Goal: Task Accomplishment & Management: Manage account settings

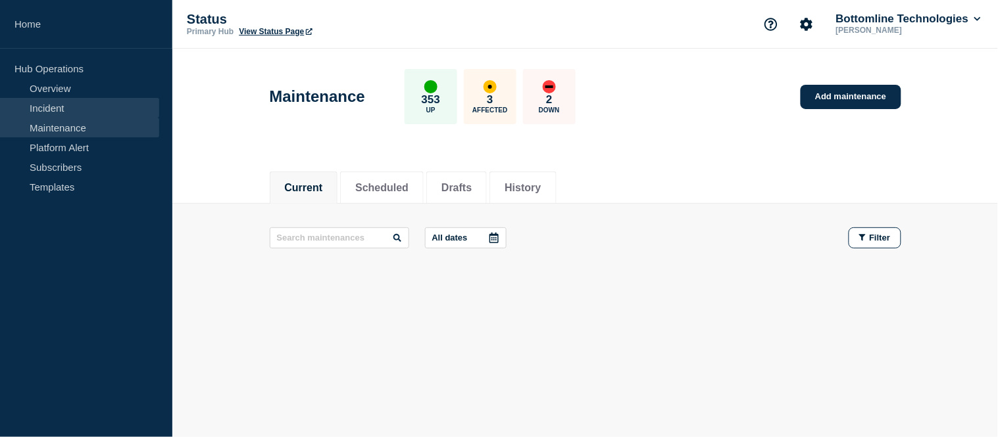
click at [84, 106] on link "Incident" at bounding box center [79, 108] width 159 height 20
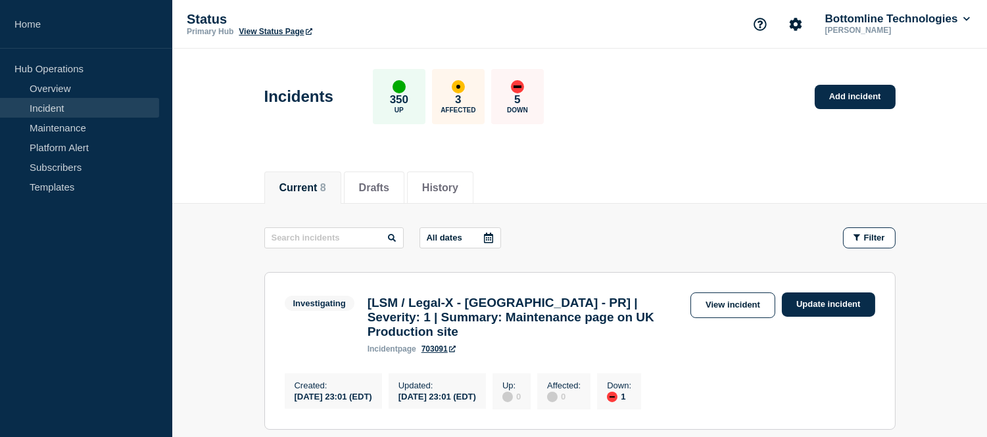
scroll to position [146, 0]
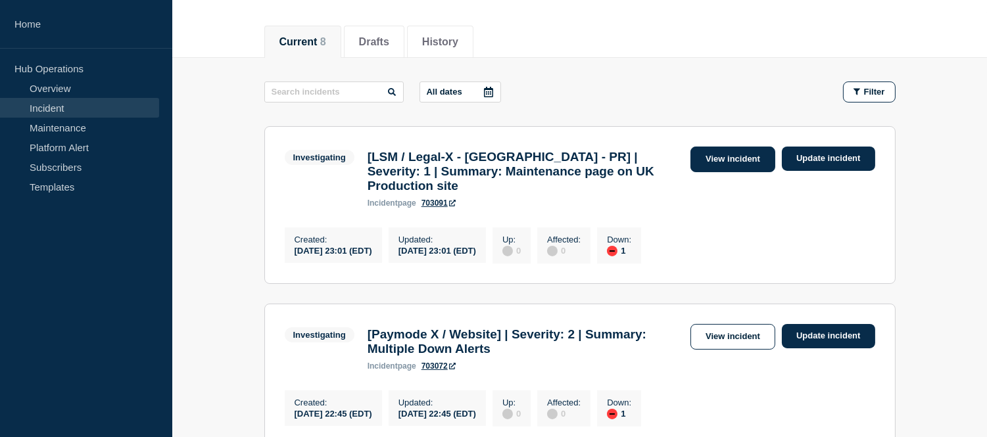
click at [722, 157] on link "View incident" at bounding box center [733, 160] width 85 height 26
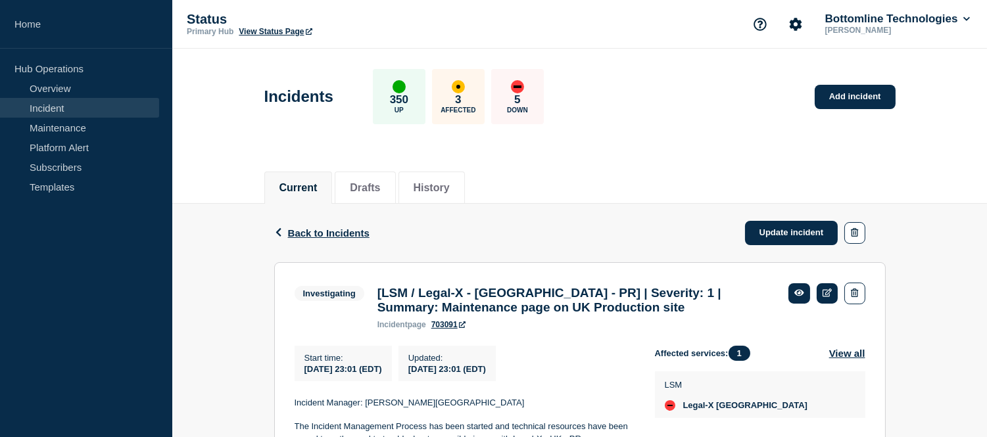
scroll to position [148, 0]
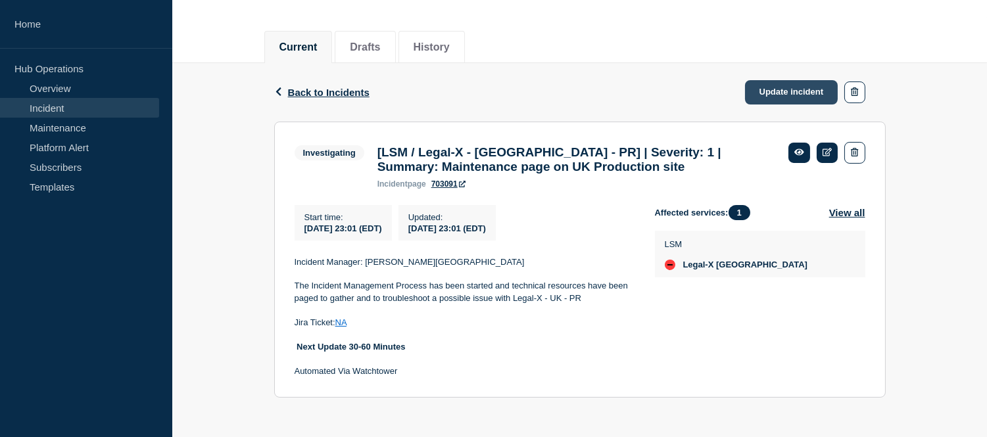
click at [778, 89] on link "Update incident" at bounding box center [791, 92] width 93 height 24
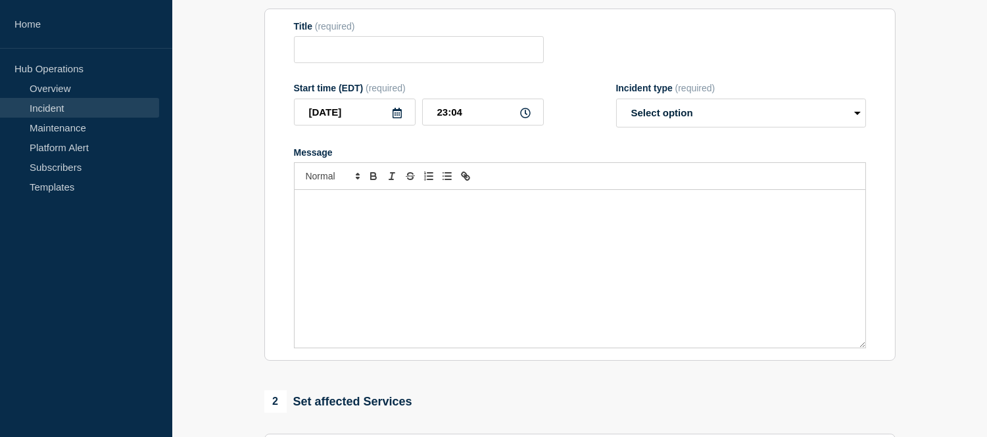
type input "[LSM / Legal-X - UK - PR] | Severity: 1 | Summary: Maintenance page on UK Produ…"
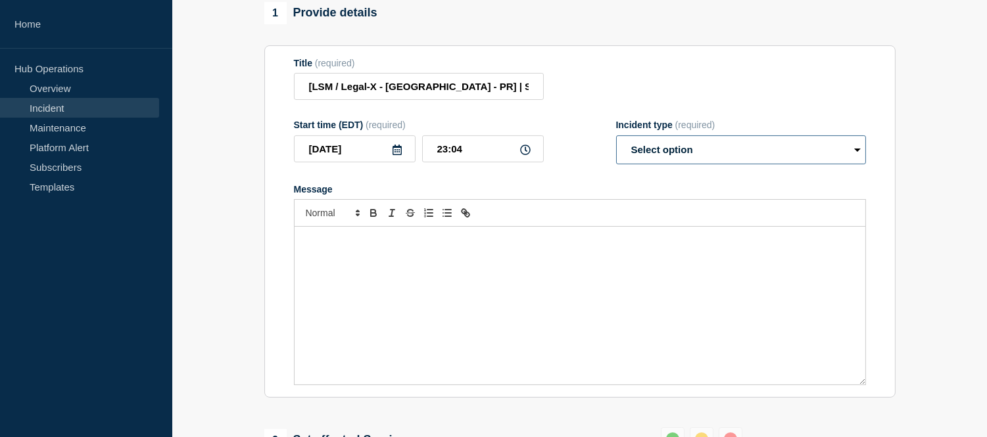
click at [694, 159] on select "Select option Investigating Identified Monitoring Resolved" at bounding box center [741, 150] width 250 height 29
select select "investigating"
click at [616, 147] on select "Select option Investigating Identified Monitoring Resolved" at bounding box center [741, 150] width 250 height 29
click at [489, 99] on input "[LSM / Legal-X - UK - PR] | Severity: 1 | Summary: Maintenance page on UK Produ…" at bounding box center [419, 86] width 250 height 27
paste input "WT-58349"
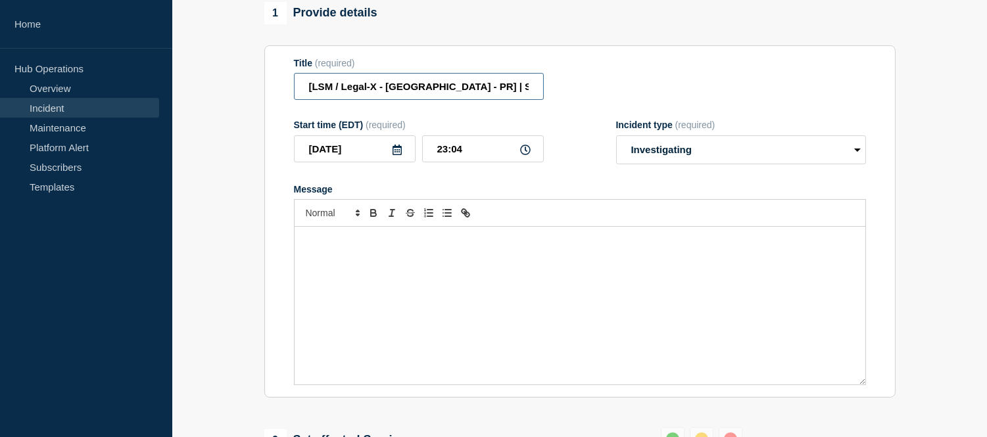
click at [505, 97] on input "[LSM / Legal-X - UK - PR] | Severity: 1 | WT-58349 Summary: Maintenance page on…" at bounding box center [419, 86] width 250 height 27
type input "[LSM / Legal-X - [GEOGRAPHIC_DATA] - PR] | Severity: 1 | WT-58349 |Summary: Mai…"
click at [589, 296] on div "Message" at bounding box center [580, 306] width 571 height 158
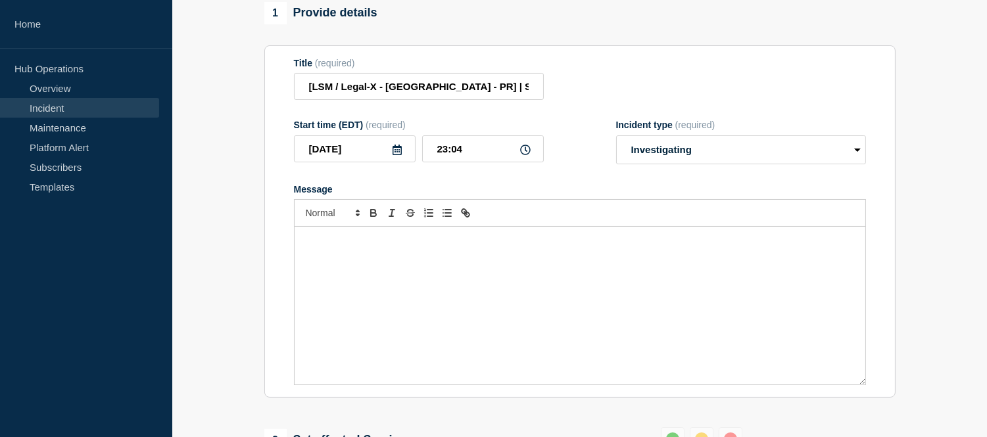
click at [409, 260] on div "Message" at bounding box center [580, 306] width 571 height 158
click at [340, 247] on p "Hi Team, We are having issue with composables in UK PROD" at bounding box center [580, 241] width 551 height 12
click at [517, 259] on p "We are having issue with composables in UK PROD" at bounding box center [580, 253] width 551 height 12
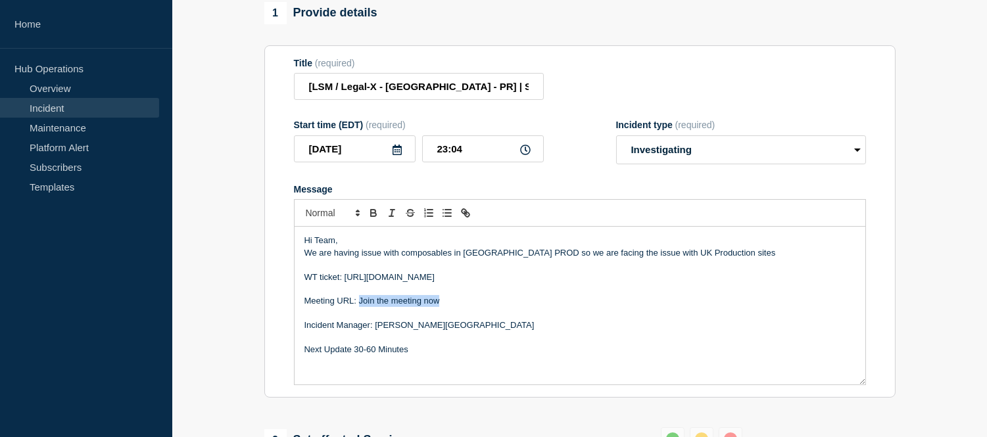
drag, startPoint x: 441, startPoint y: 313, endPoint x: 359, endPoint y: 314, distance: 82.2
click at [359, 307] on p "Meeting URL: Join the meeting now" at bounding box center [580, 301] width 551 height 12
click at [505, 259] on p "We are having issue with composables in UK PROD so we are facing the issue with…" at bounding box center [580, 253] width 551 height 12
click at [709, 259] on p "We are having issue with composables in UK PROD, so we are facing the issue wit…" at bounding box center [580, 253] width 551 height 12
click at [351, 247] on p "Hi Team," at bounding box center [580, 241] width 551 height 12
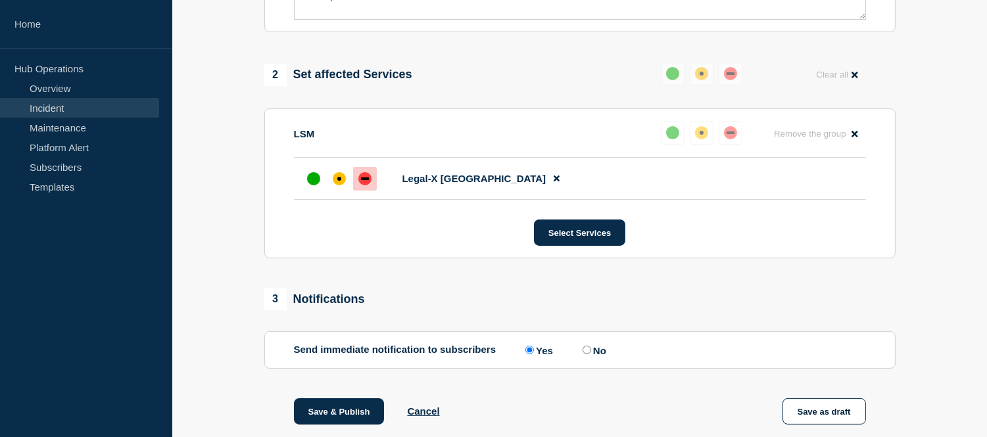
scroll to position [660, 0]
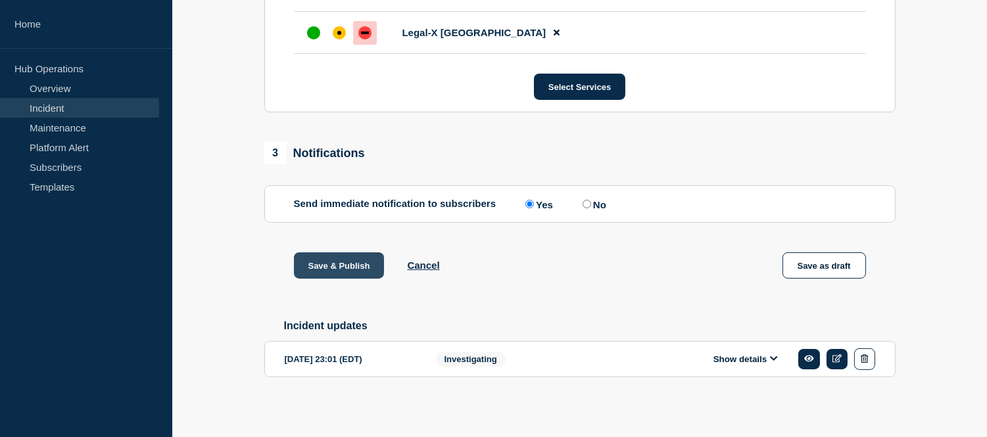
click at [360, 273] on button "Save & Publish" at bounding box center [339, 266] width 91 height 26
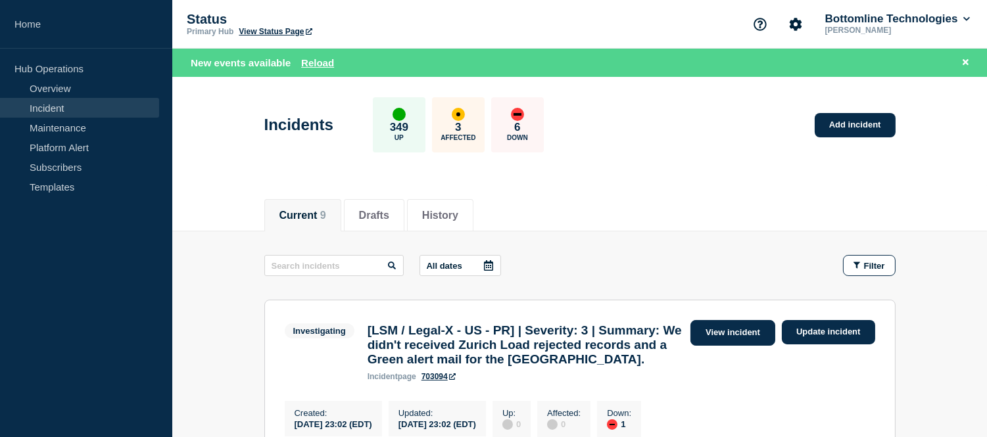
click at [747, 336] on link "View incident" at bounding box center [733, 333] width 85 height 26
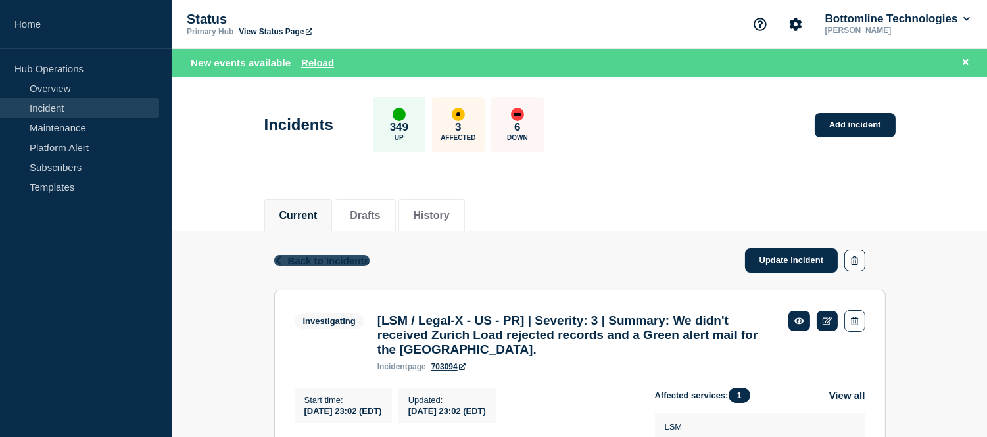
click at [305, 255] on span "Back to Incidents" at bounding box center [329, 260] width 82 height 11
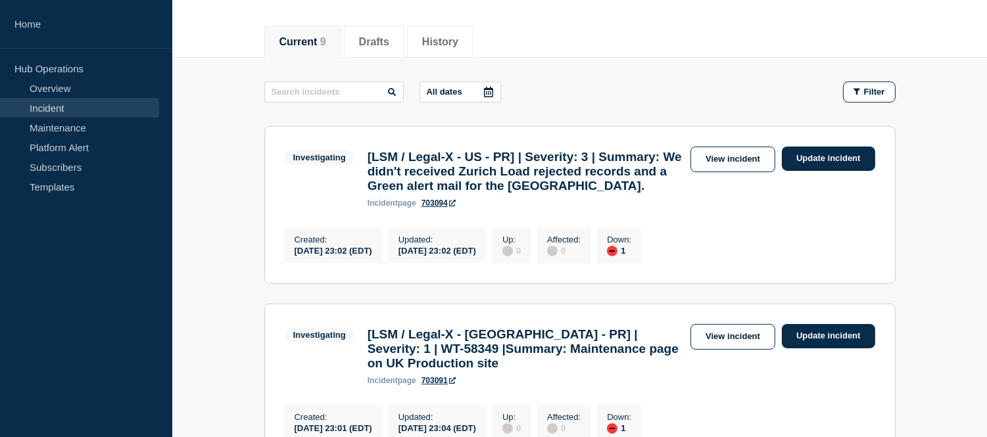
scroll to position [219, 0]
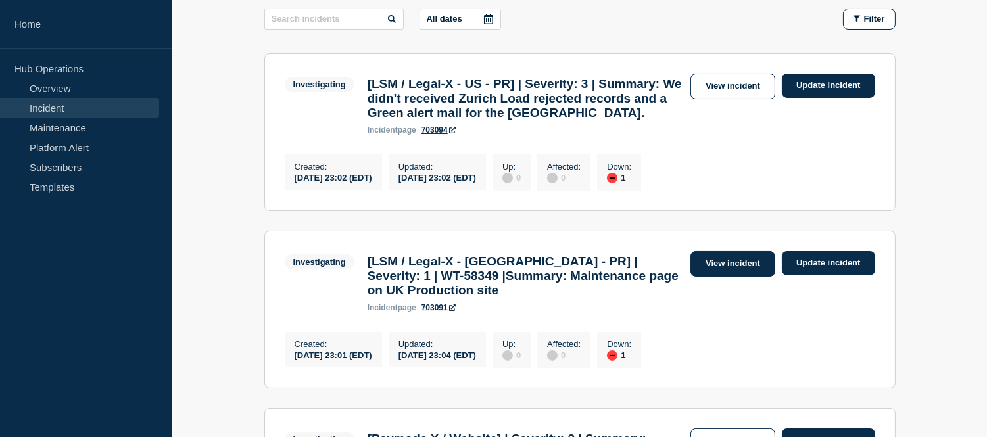
click at [712, 277] on link "View incident" at bounding box center [733, 264] width 85 height 26
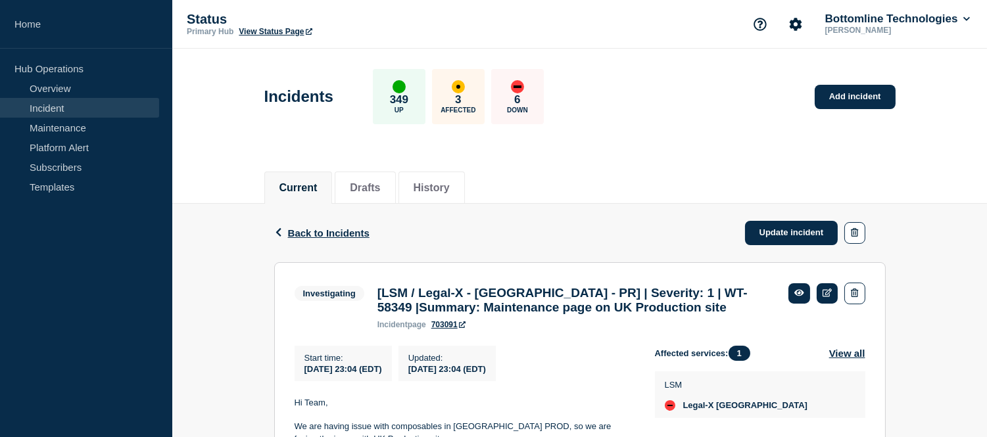
scroll to position [146, 0]
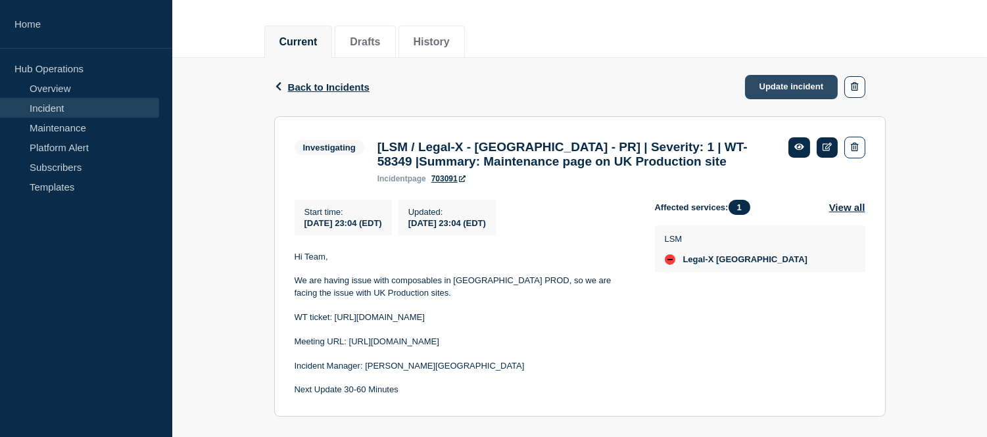
click at [770, 75] on link "Update incident" at bounding box center [791, 87] width 93 height 24
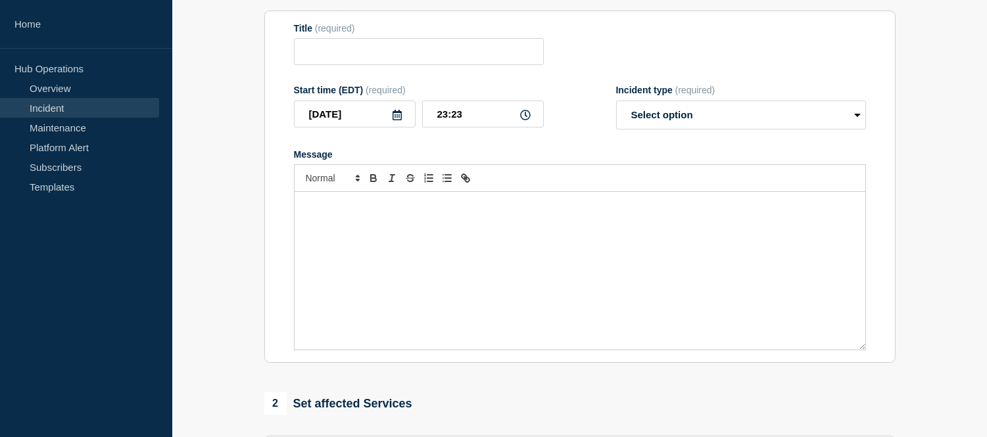
type input "[LSM / Legal-X - [GEOGRAPHIC_DATA] - PR] | Severity: 1 | WT-58349 |Summary: Mai…"
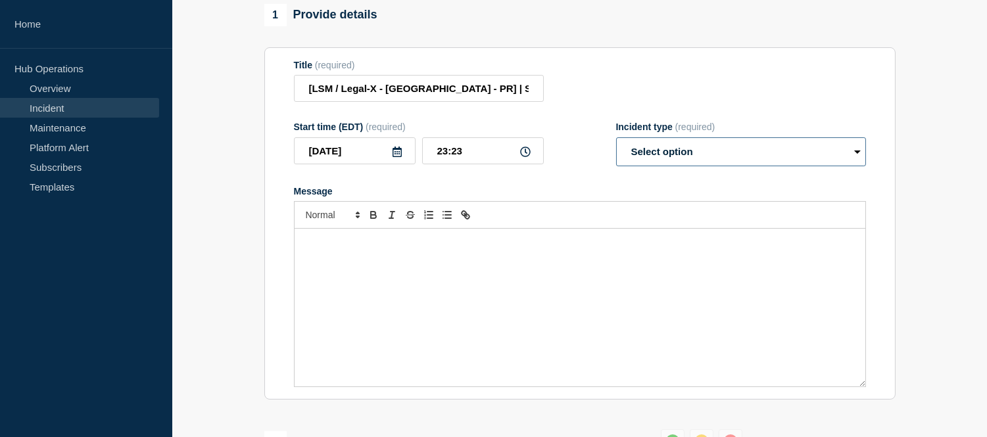
click at [676, 159] on select "Select option Investigating Identified Monitoring Resolved" at bounding box center [741, 151] width 250 height 29
select select "identified"
click at [616, 149] on select "Select option Investigating Identified Monitoring Resolved" at bounding box center [741, 151] width 250 height 29
click at [495, 267] on div "Message" at bounding box center [580, 308] width 571 height 158
click at [449, 291] on div "Message" at bounding box center [580, 308] width 571 height 158
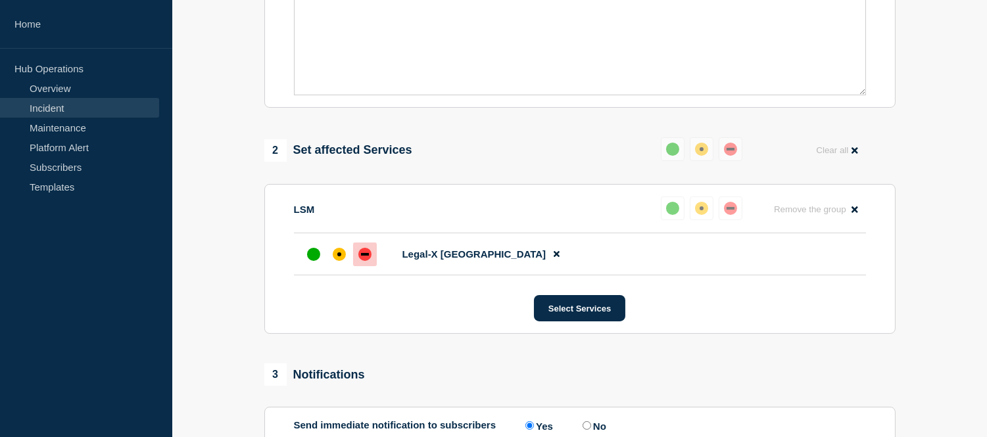
scroll to position [720, 0]
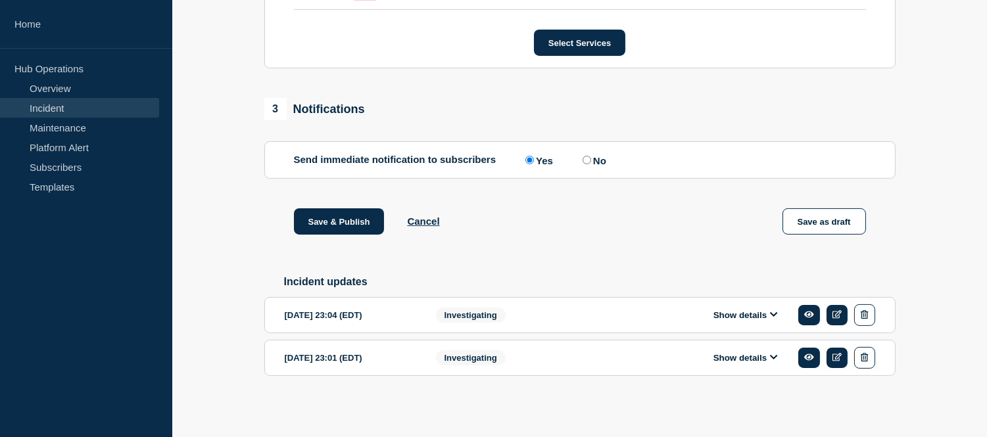
click at [744, 316] on button "Show details" at bounding box center [746, 315] width 72 height 11
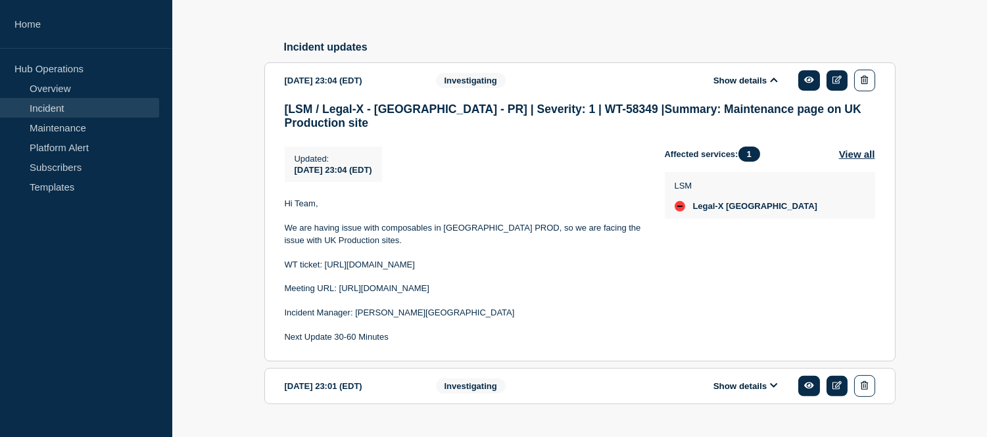
scroll to position [1007, 0]
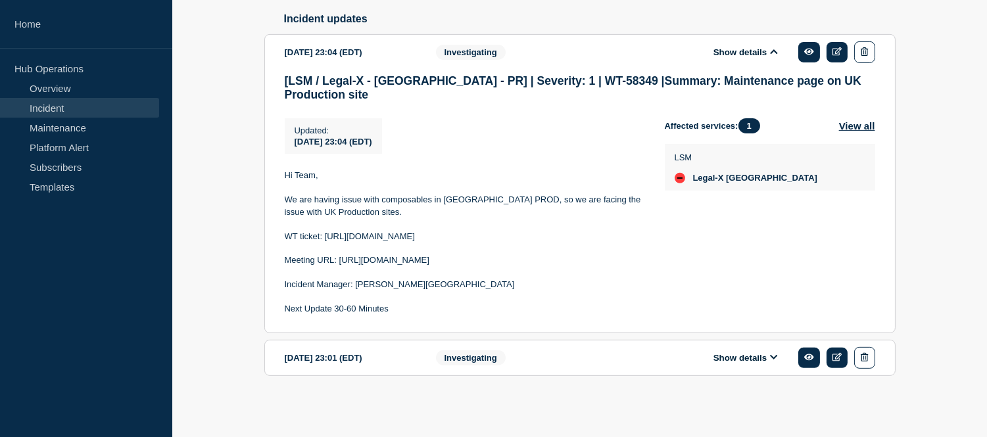
drag, startPoint x: 392, startPoint y: 308, endPoint x: 279, endPoint y: 203, distance: 154.5
click at [279, 203] on section "2025-08-26 23:04 (EDT) Show details Investigating [LSM / Legal-X - UK - PR] | S…" at bounding box center [580, 183] width 632 height 299
copy div "WT ticket: https://jira.bottomline.tech/browse/WT-58349 Meeting URL: https://te…"
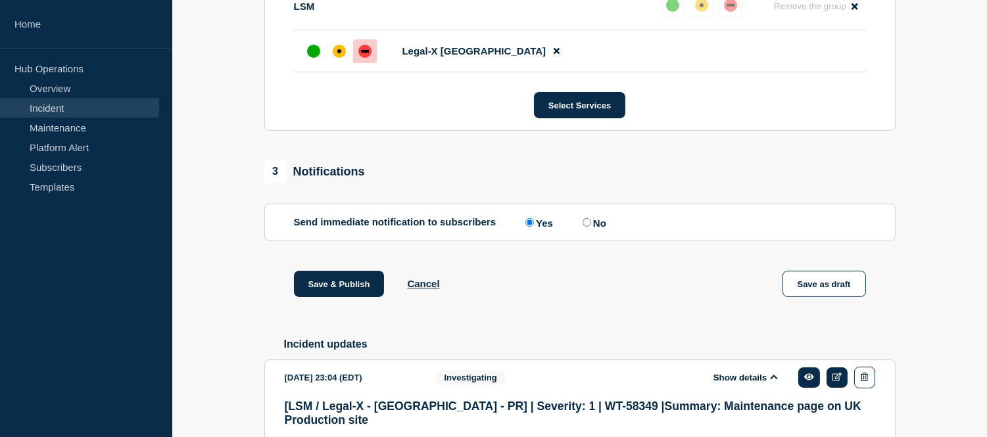
scroll to position [349, 0]
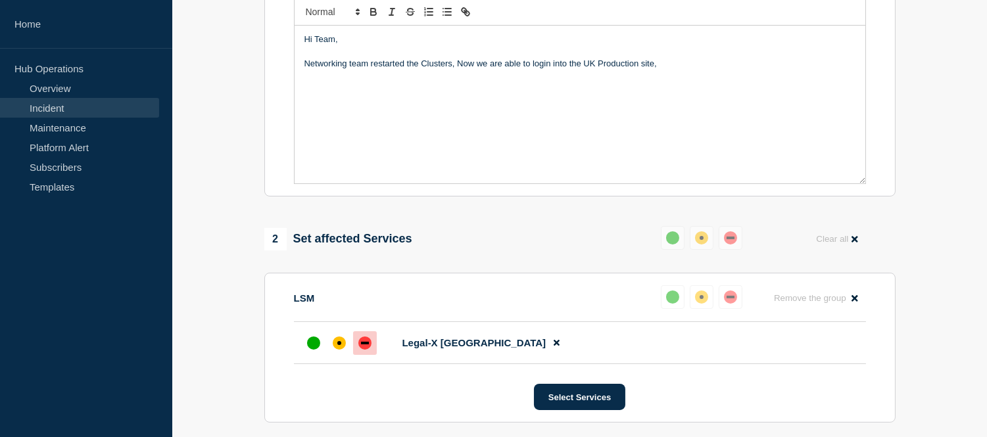
click at [323, 118] on div "Hi Team, Networking team restarted the Clusters, Now we are able to login into …" at bounding box center [580, 105] width 571 height 158
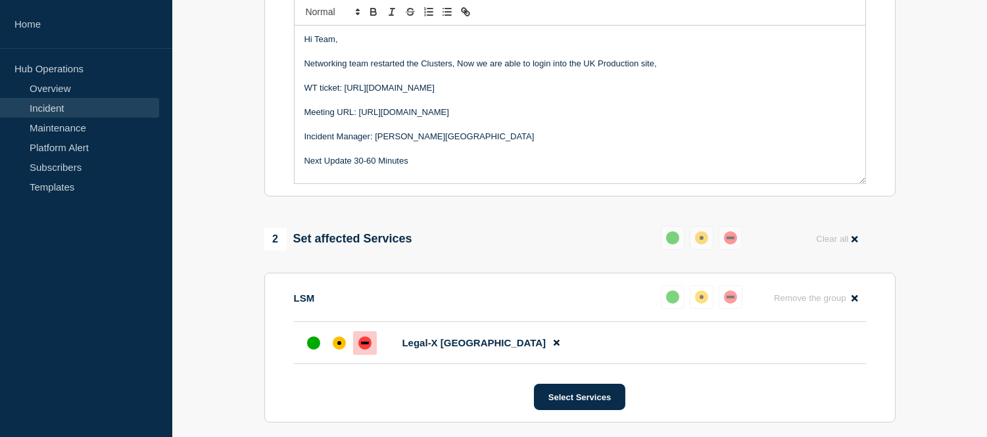
scroll to position [18, 0]
drag, startPoint x: 417, startPoint y: 143, endPoint x: 305, endPoint y: 103, distance: 118.6
click at [305, 107] on p "Meeting URL: https://teams.microsoft.com/l/meetup-join/19%3ameeting_OTY5YjMwODQ…" at bounding box center [580, 113] width 551 height 12
click at [425, 143] on p "Next Update 30-60 Minutes" at bounding box center [580, 137] width 551 height 12
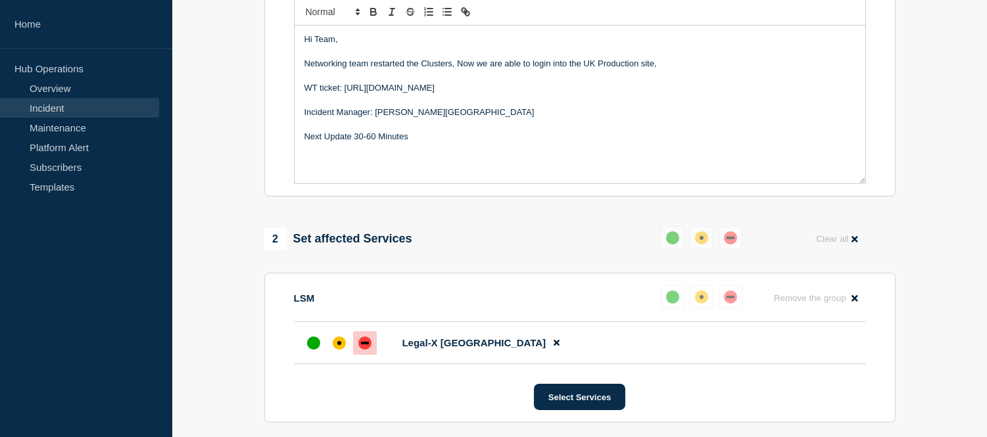
scroll to position [276, 0]
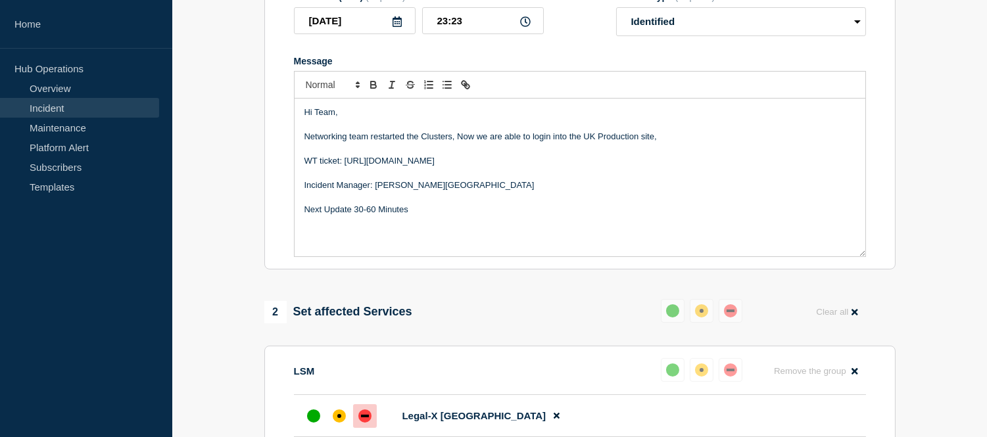
click at [663, 143] on p "Networking team restarted the Clusters, Now we are able to login into the UK Pr…" at bounding box center [580, 137] width 551 height 12
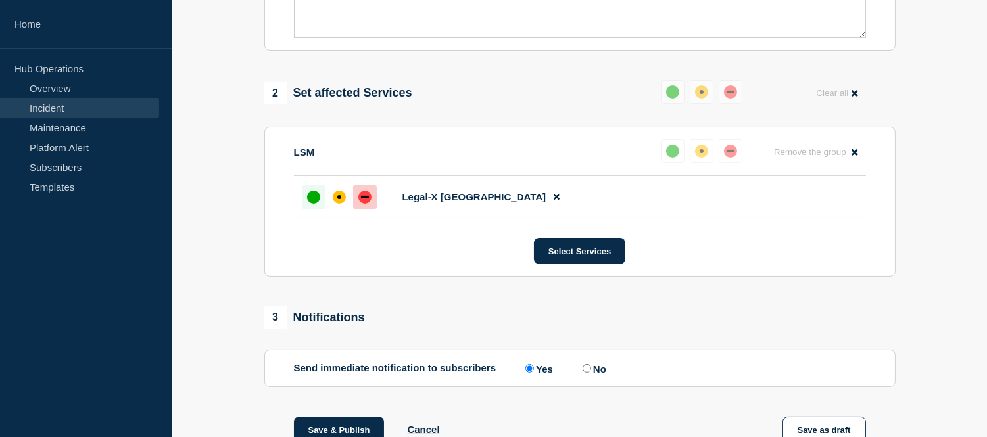
click at [316, 204] on div "up" at bounding box center [313, 197] width 13 height 13
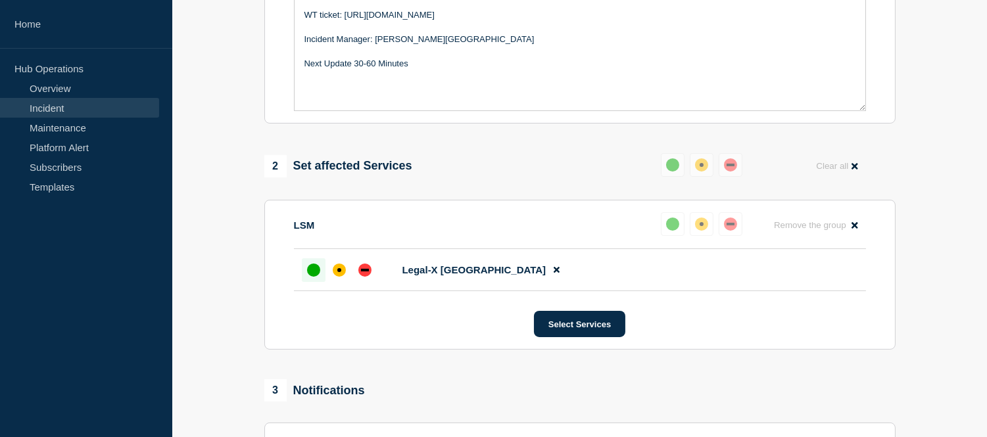
scroll to position [714, 0]
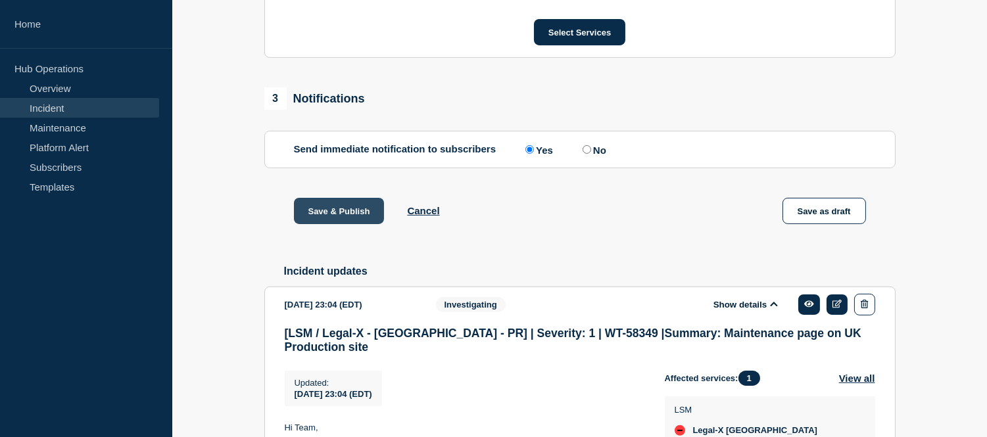
click at [353, 224] on button "Save & Publish" at bounding box center [339, 211] width 91 height 26
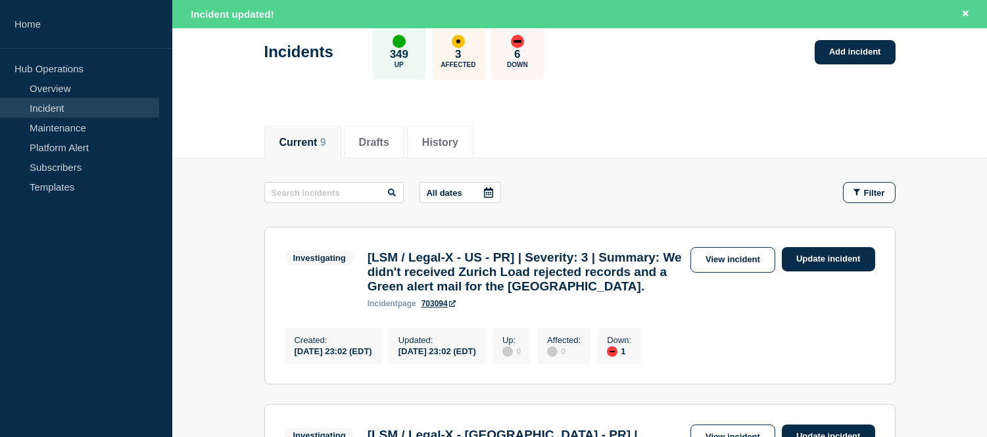
scroll to position [146, 0]
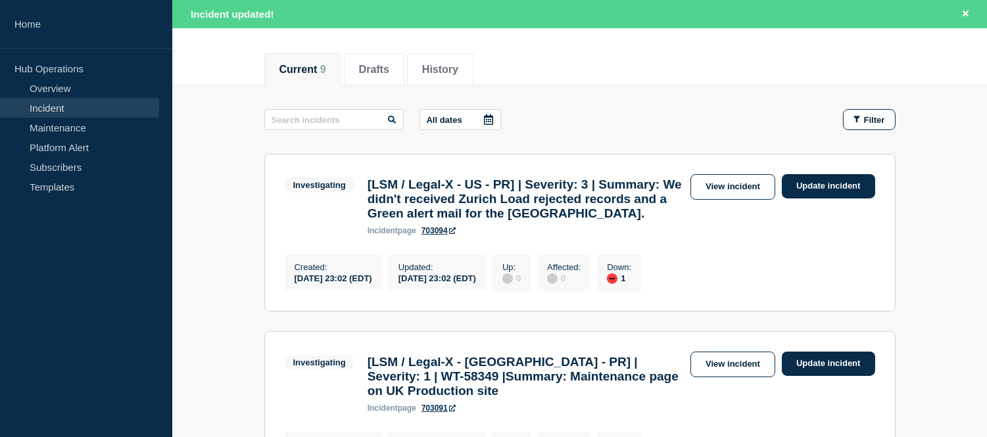
click at [93, 109] on link "Incident" at bounding box center [79, 108] width 159 height 20
click at [76, 101] on link "Incident" at bounding box center [79, 108] width 159 height 20
click at [328, 14] on button "Reload" at bounding box center [317, 14] width 33 height 11
click at [103, 103] on link "Incident" at bounding box center [79, 108] width 159 height 20
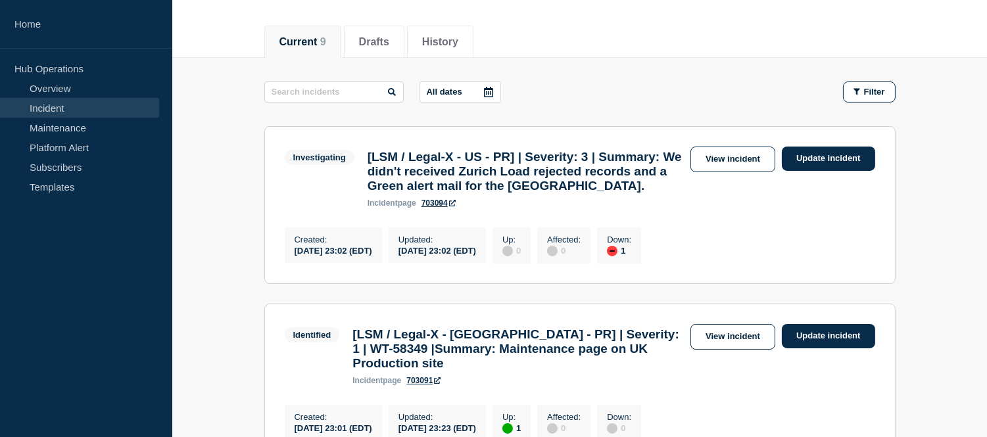
scroll to position [292, 0]
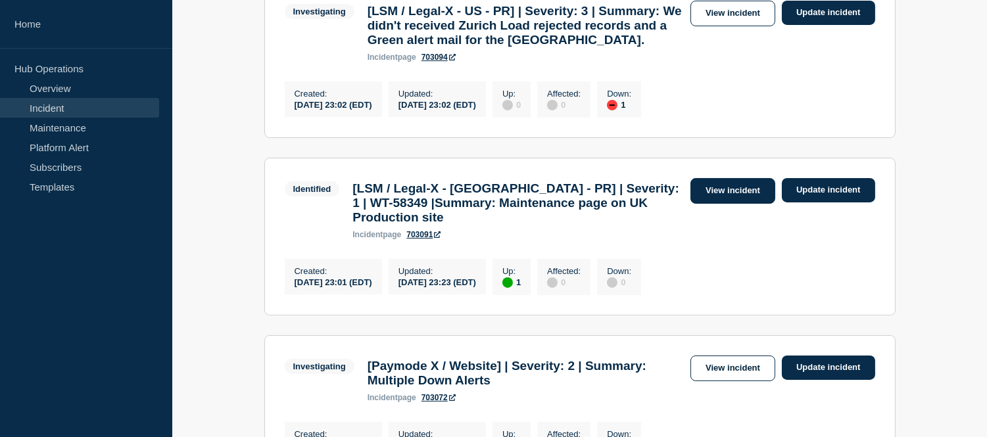
click at [746, 204] on link "View incident" at bounding box center [733, 191] width 85 height 26
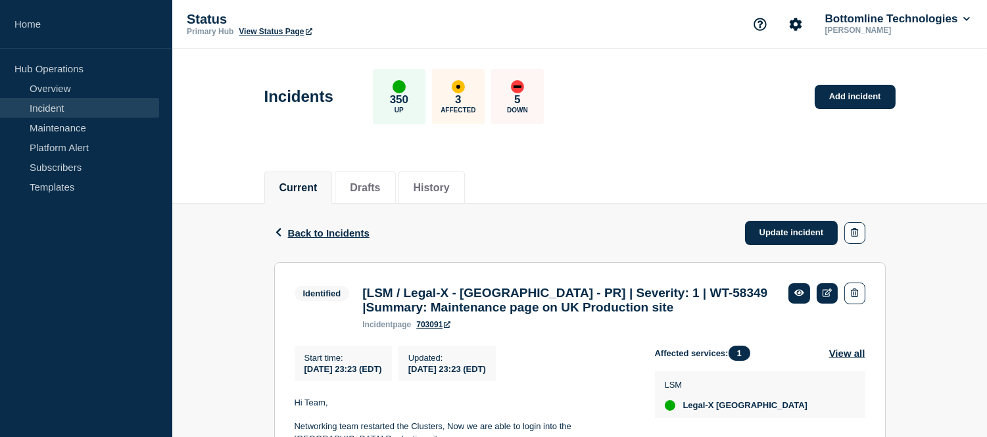
scroll to position [219, 0]
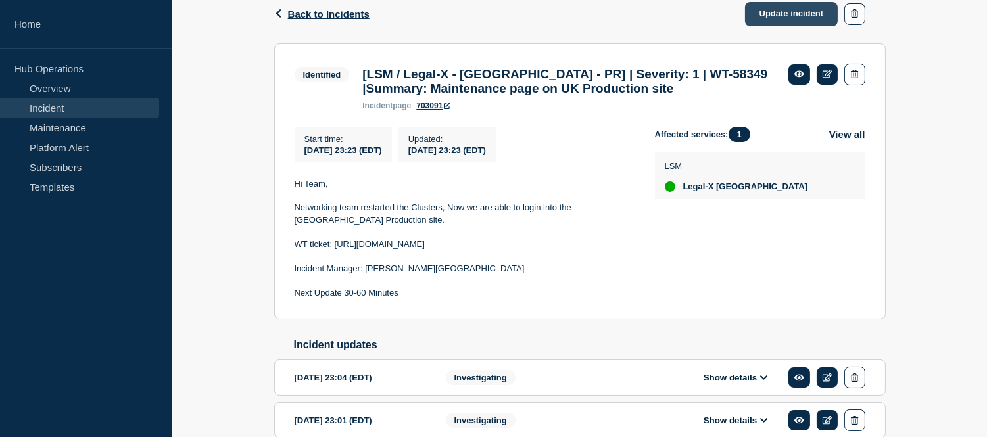
click at [778, 14] on link "Update incident" at bounding box center [791, 14] width 93 height 24
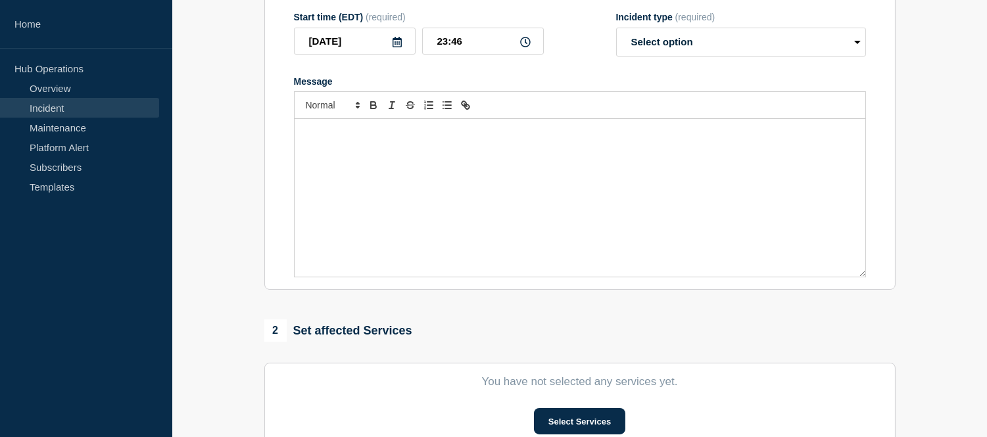
type input "[LSM / Legal-X - [GEOGRAPHIC_DATA] - PR] | Severity: 1 | WT-58349 |Summary: Mai…"
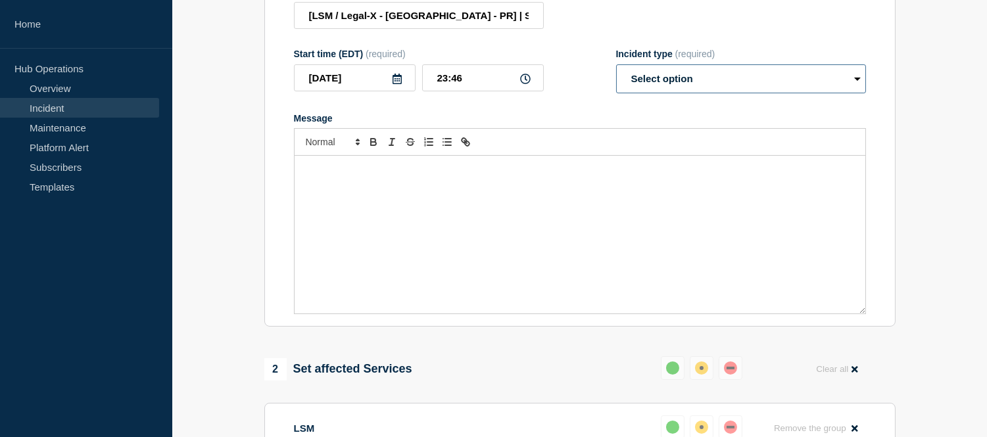
click at [727, 93] on select "Select option Investigating Identified Monitoring Resolved" at bounding box center [741, 78] width 250 height 29
select select "monitoring"
click at [616, 76] on select "Select option Investigating Identified Monitoring Resolved" at bounding box center [741, 78] width 250 height 29
click at [468, 205] on div "Message" at bounding box center [580, 235] width 571 height 158
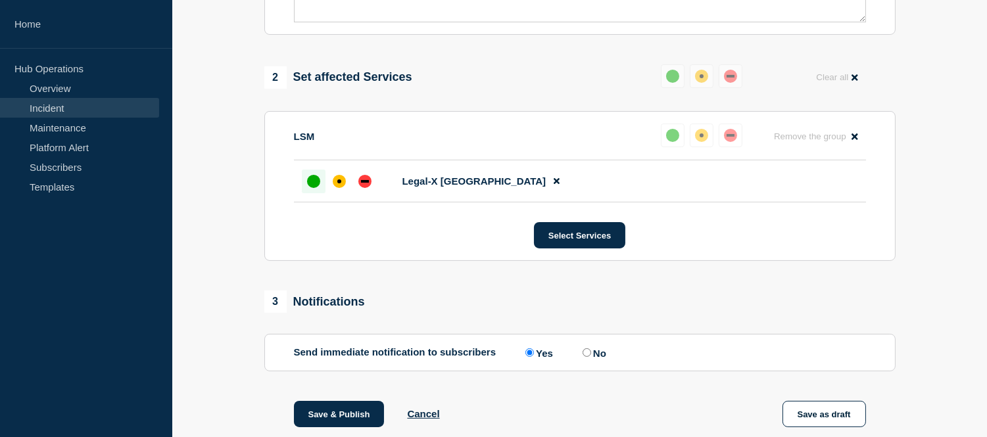
scroll to position [762, 0]
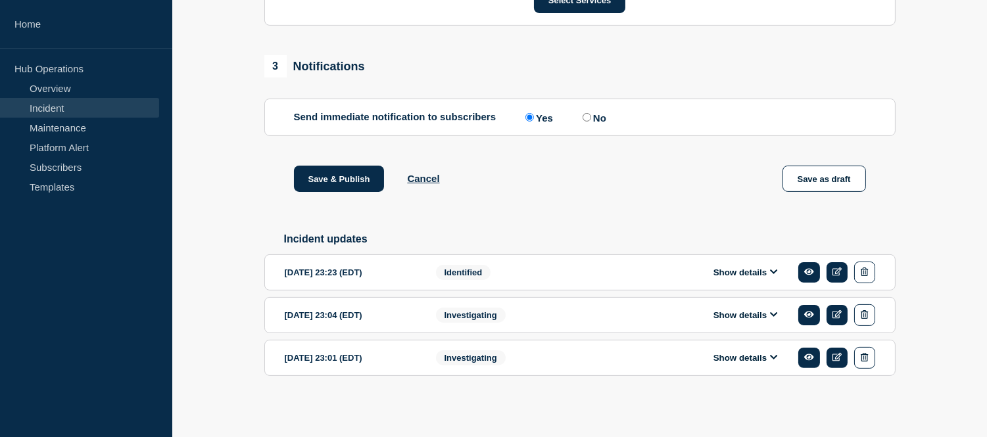
click at [733, 272] on button "Show details" at bounding box center [746, 272] width 72 height 11
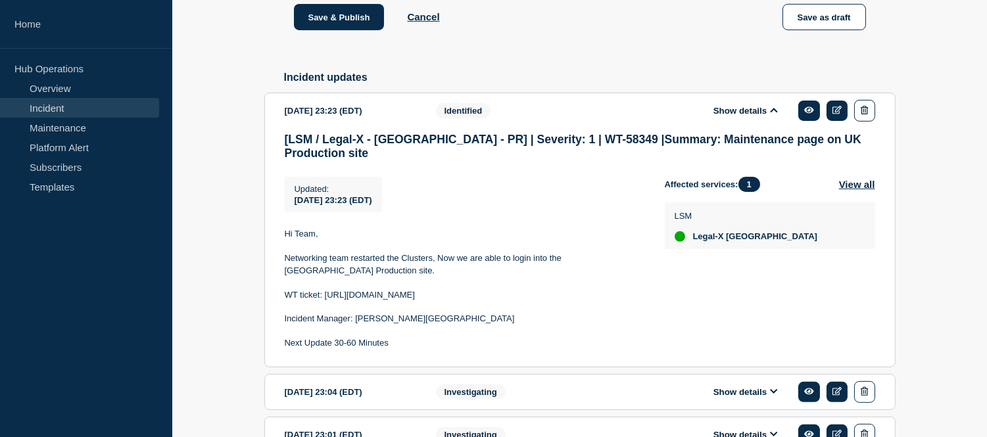
scroll to position [976, 0]
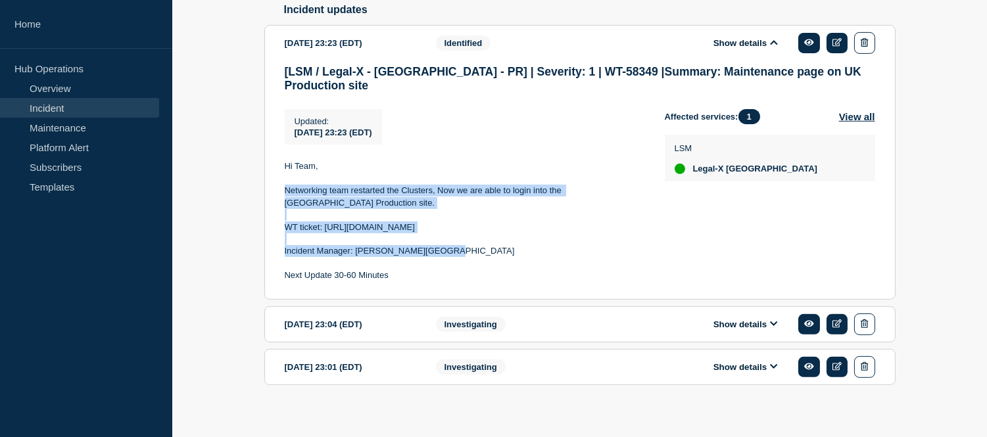
drag, startPoint x: 449, startPoint y: 247, endPoint x: 284, endPoint y: 193, distance: 172.9
click at [285, 193] on div "Hi Team, Networking team restarted the Clusters, Now we are able to login into …" at bounding box center [464, 222] width 359 height 122
copy div "Networking team restarted the Clusters, Now we are able to login into the UK Pr…"
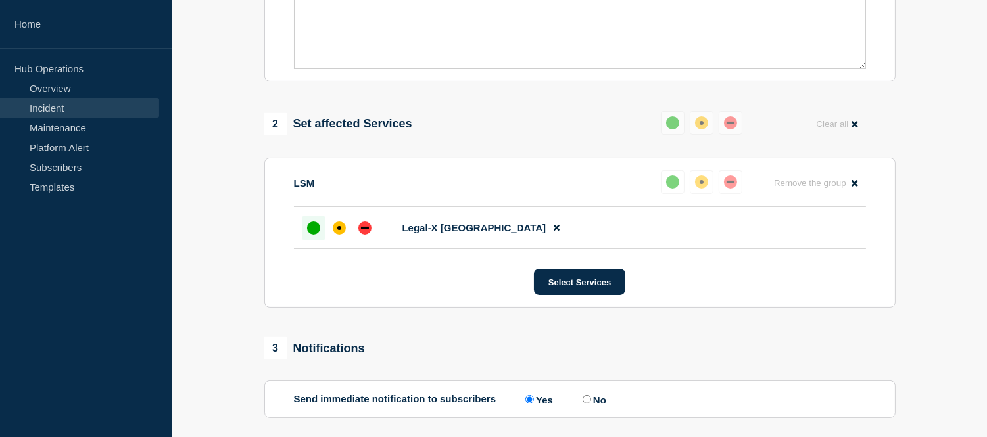
scroll to position [245, 0]
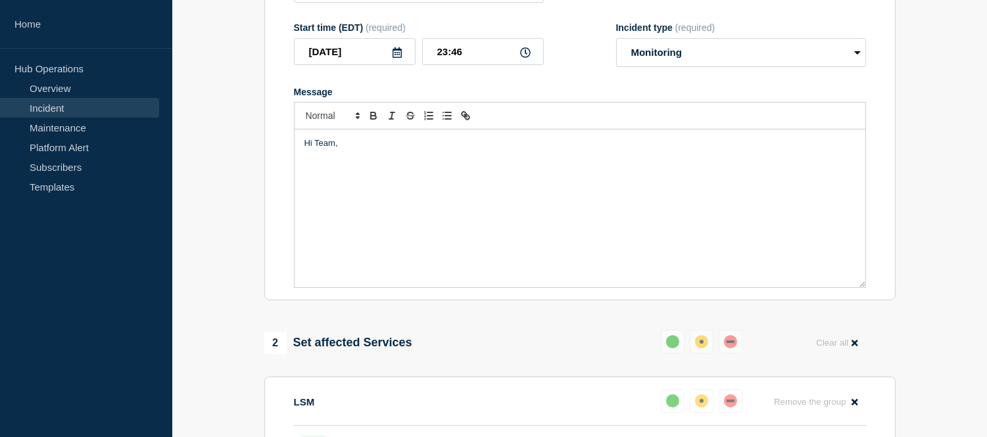
click at [350, 194] on div "Hi Team," at bounding box center [580, 209] width 571 height 158
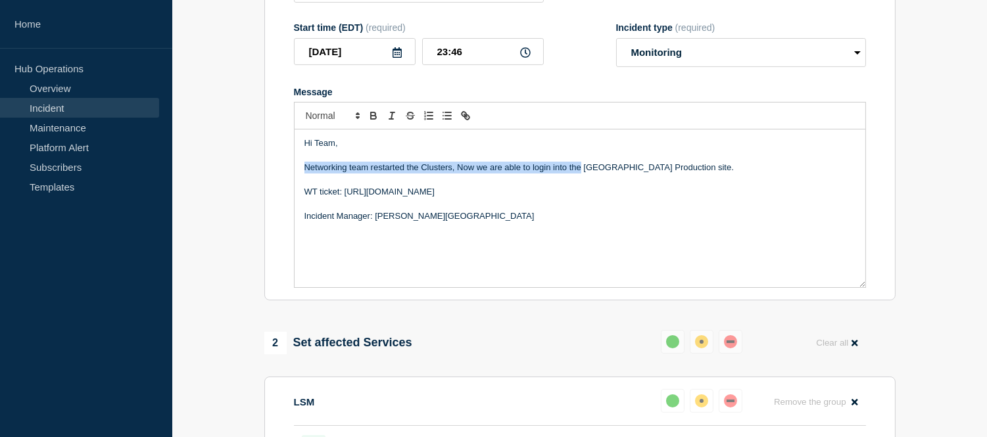
drag, startPoint x: 582, startPoint y: 179, endPoint x: 307, endPoint y: 182, distance: 275.0
click at [307, 174] on p "Networking team restarted the Clusters, Now we are able to login into the [GEOG…" at bounding box center [580, 168] width 551 height 12
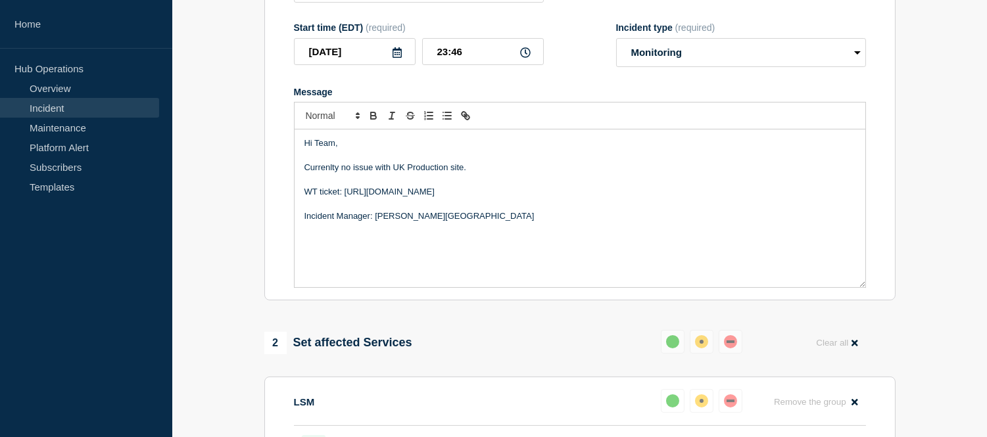
click at [305, 174] on p "Currenlty no issue with UK Production site." at bounding box center [580, 168] width 551 height 12
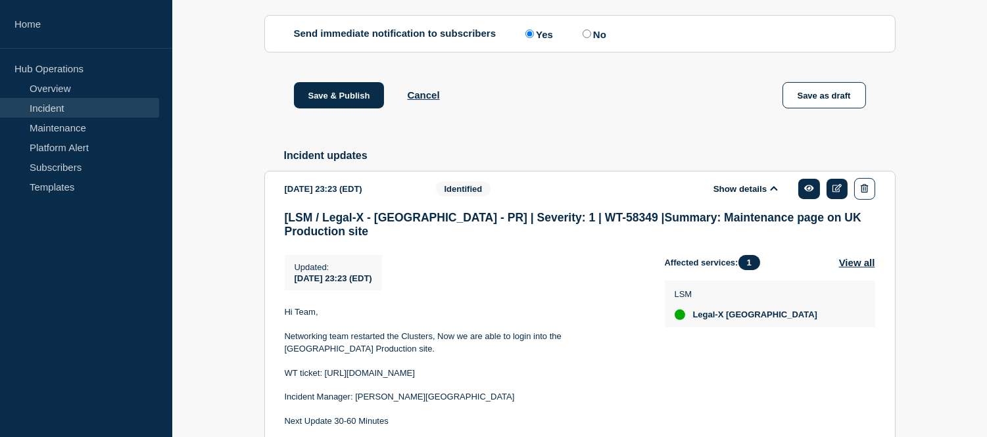
scroll to position [976, 0]
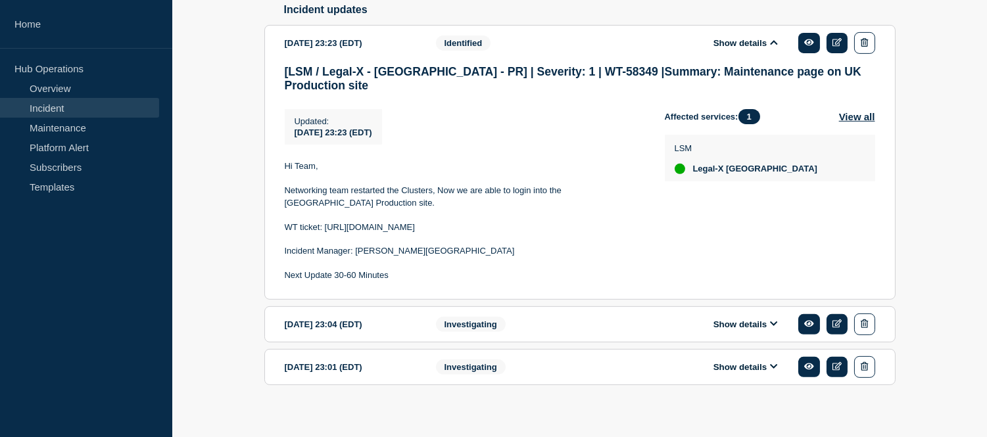
click at [567, 317] on div "Investigating" at bounding box center [520, 325] width 168 height 22
click at [726, 319] on button "Show details" at bounding box center [746, 324] width 72 height 11
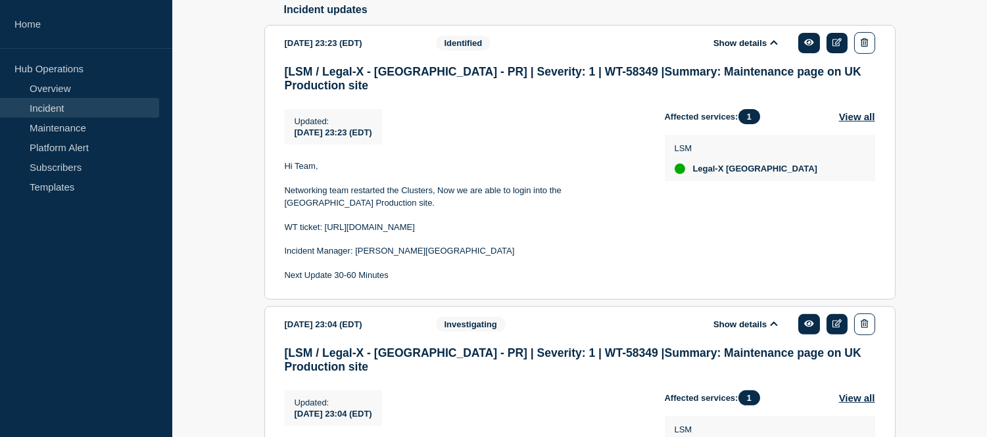
scroll to position [1264, 0]
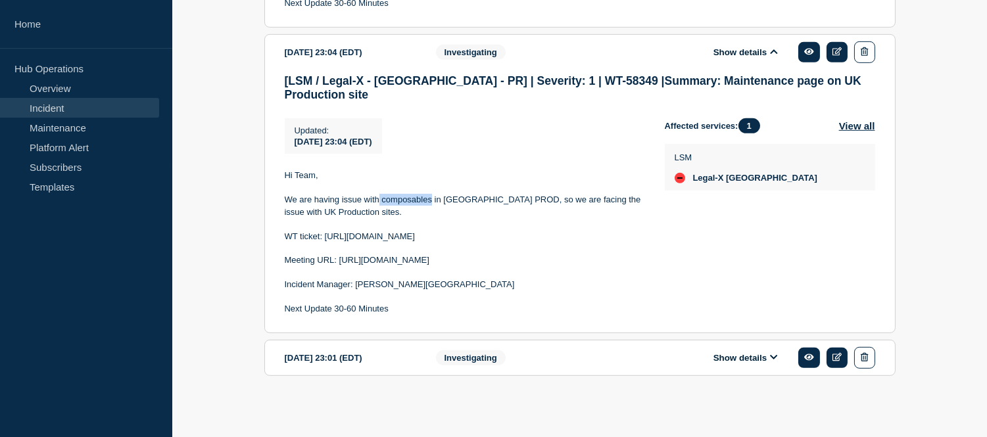
drag, startPoint x: 380, startPoint y: 162, endPoint x: 431, endPoint y: 159, distance: 51.4
click at [431, 194] on p "We are having issue with composables in UK PROD, so we are facing the issue wit…" at bounding box center [464, 206] width 359 height 24
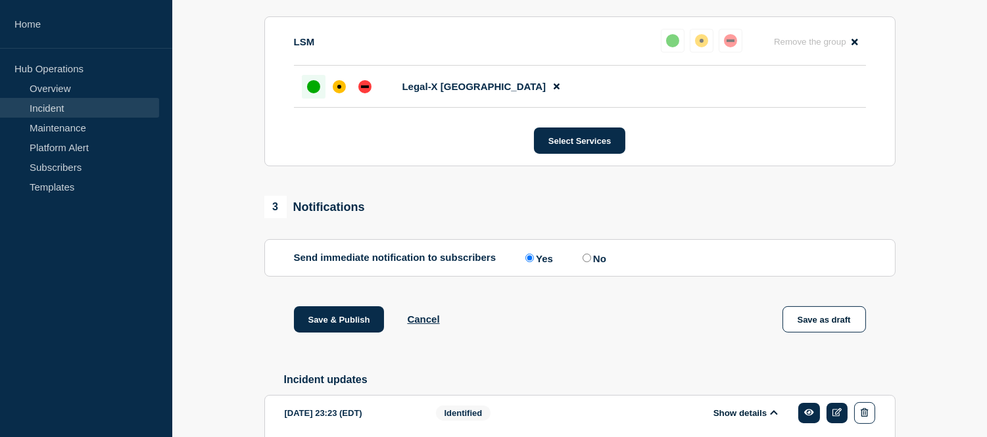
scroll to position [167, 0]
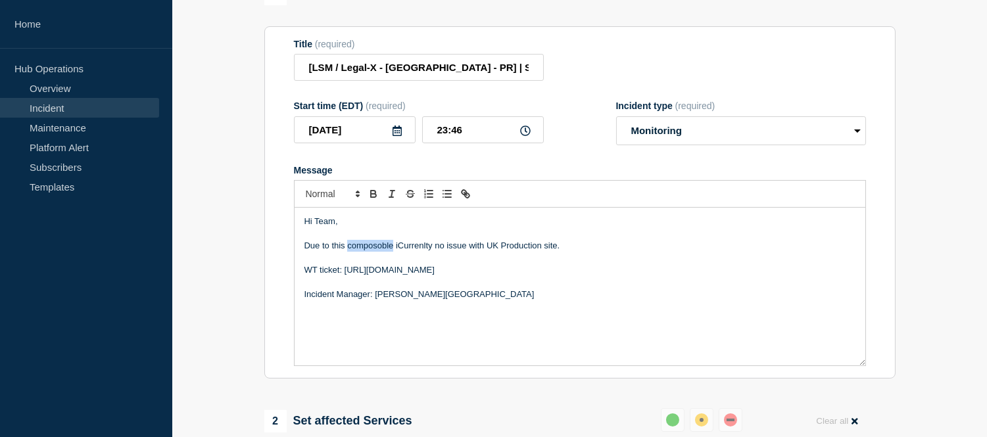
drag, startPoint x: 393, startPoint y: 255, endPoint x: 347, endPoint y: 257, distance: 46.8
click at [347, 252] on p "Due to this composoble iCurrenlty no issue with UK Production site." at bounding box center [580, 246] width 551 height 12
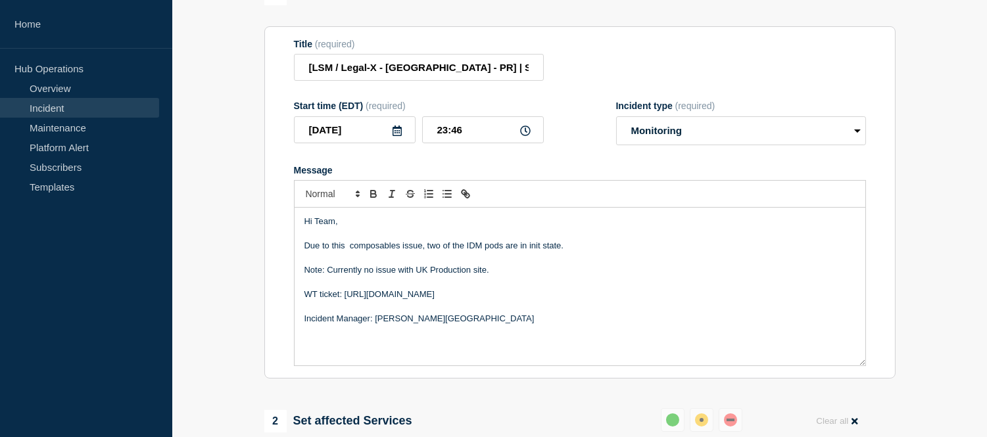
click at [346, 252] on p "Due to this composables issue, two of the IDM pods are in init state." at bounding box center [580, 246] width 551 height 12
click at [560, 252] on p "Due to this composable issue, two of the IDM pods are in init state." at bounding box center [580, 246] width 551 height 12
click at [478, 325] on p "Incident Manager: [PERSON_NAME][GEOGRAPHIC_DATA]" at bounding box center [580, 319] width 551 height 12
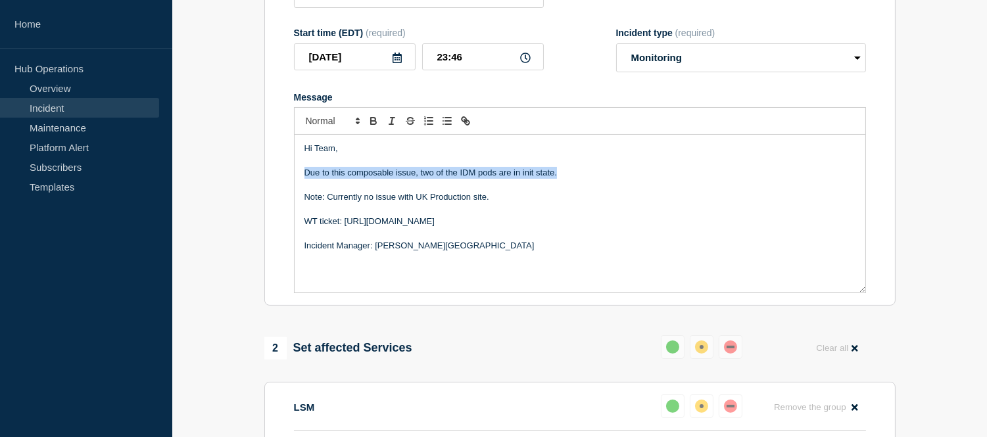
drag, startPoint x: 568, startPoint y: 186, endPoint x: 305, endPoint y: 182, distance: 263.2
click at [305, 179] on p "Due to this composable issue, two of the IDM pods are in init state." at bounding box center [580, 173] width 551 height 12
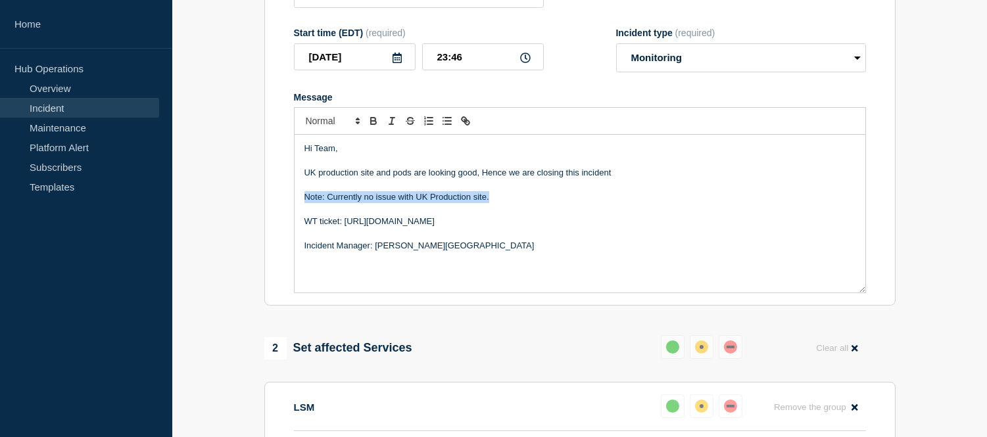
drag, startPoint x: 497, startPoint y: 209, endPoint x: 305, endPoint y: 214, distance: 192.2
click at [305, 203] on p "Note: Currently no issue with UK Production site." at bounding box center [580, 197] width 551 height 12
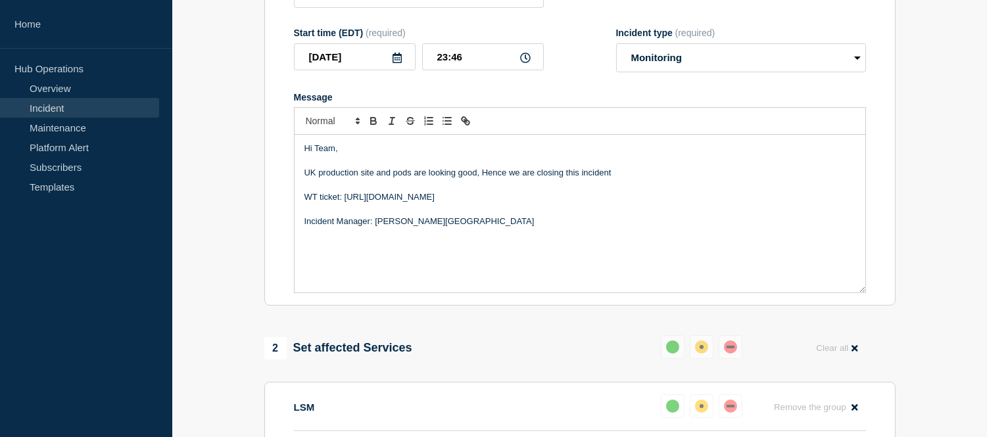
click at [307, 179] on p "UK production site and pods are looking good, Hence we are closing this incident" at bounding box center [580, 173] width 551 height 12
click at [451, 179] on p "Restarted the Affected IDM pods and fnow its up and runningUK production site a…" at bounding box center [580, 173] width 551 height 12
click at [533, 179] on p "Restarted the Affected IDM pods and now its up and runningUK production site an…" at bounding box center [580, 173] width 551 height 12
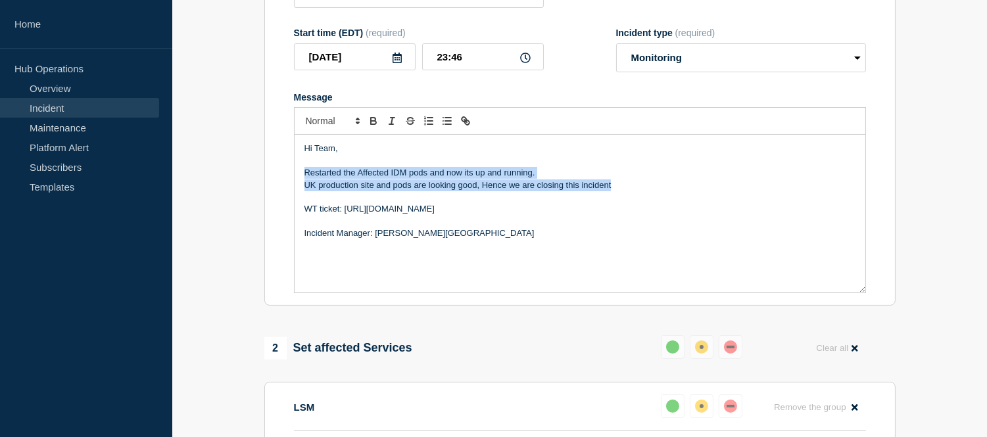
drag, startPoint x: 621, startPoint y: 193, endPoint x: 303, endPoint y: 187, distance: 317.8
click at [303, 187] on div "Hi Team, Restarted the Affected IDM pods and now its up and running. UK product…" at bounding box center [580, 214] width 571 height 158
copy div "Restarted the Affected IDM pods and now its up and running. UK production site …"
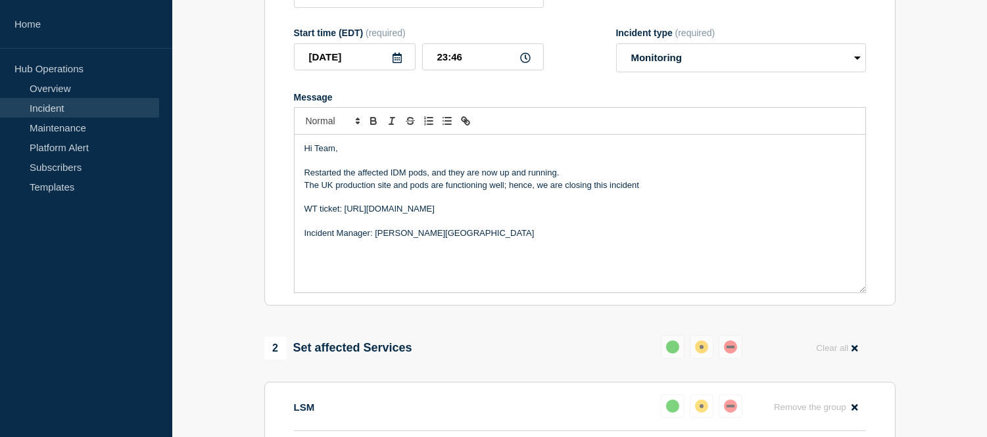
click at [507, 191] on p "The UK production site and pods are functioning well; hence, we are closing thi…" at bounding box center [580, 186] width 551 height 12
click at [325, 167] on p "Message" at bounding box center [580, 161] width 551 height 12
click at [672, 64] on select "Select option Investigating Identified Monitoring Resolved" at bounding box center [741, 57] width 250 height 29
select select "resolved"
click at [616, 55] on select "Select option Investigating Identified Monitoring Resolved" at bounding box center [741, 57] width 250 height 29
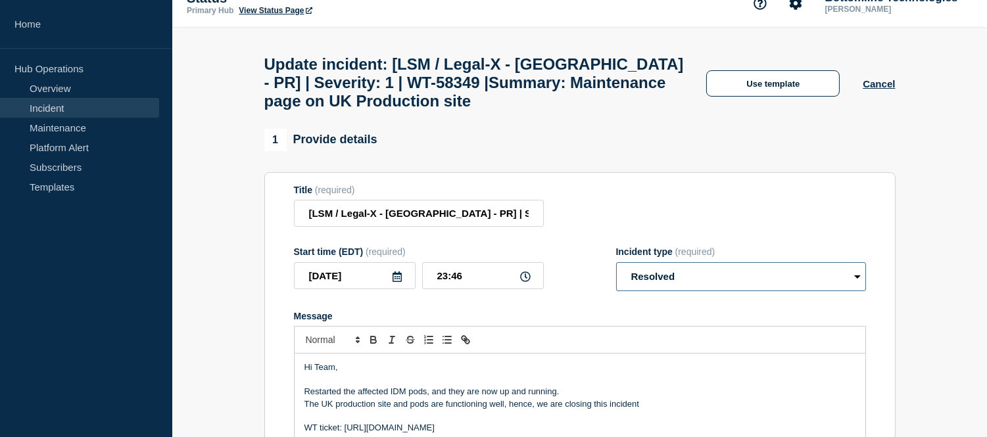
scroll to position [313, 0]
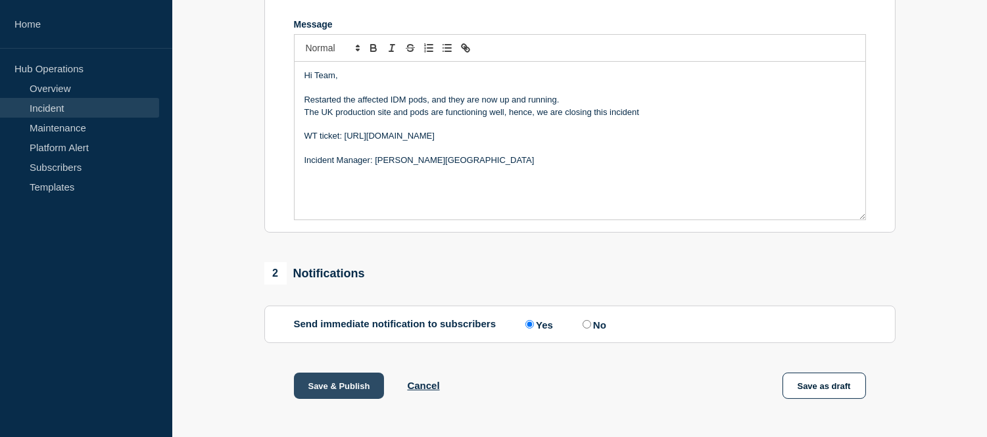
click at [346, 391] on button "Save & Publish" at bounding box center [339, 386] width 91 height 26
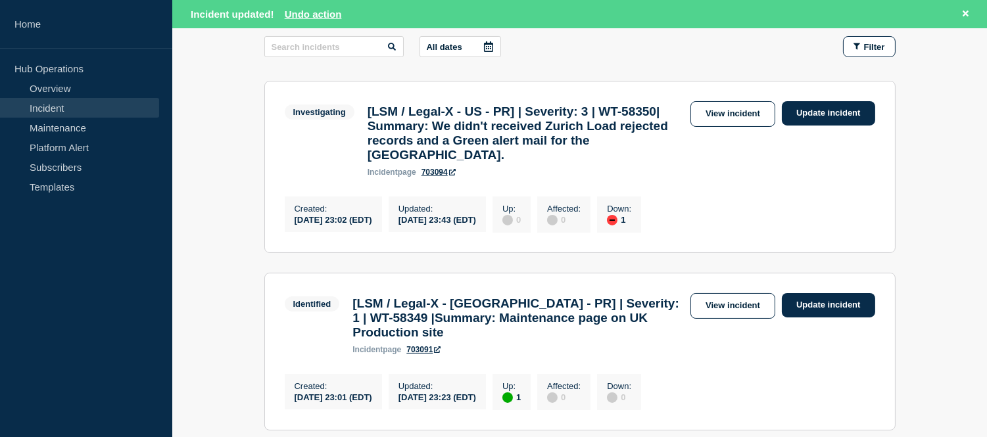
scroll to position [365, 0]
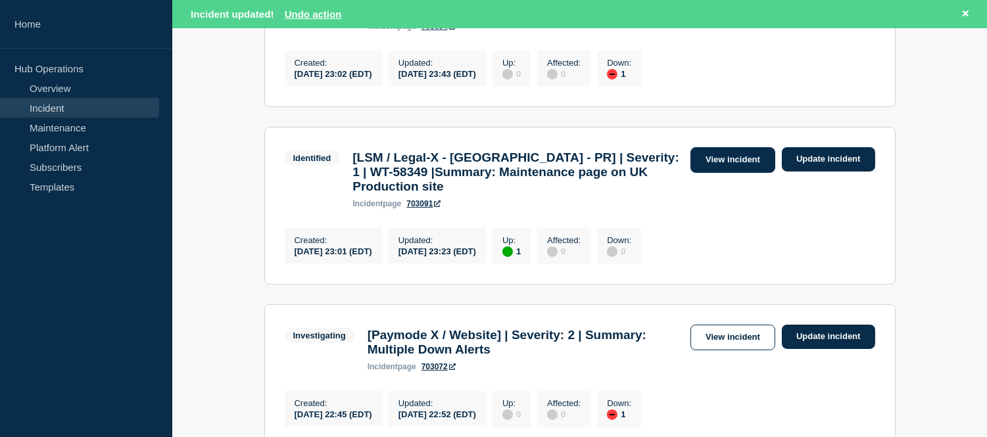
click at [719, 173] on link "View incident" at bounding box center [733, 160] width 85 height 26
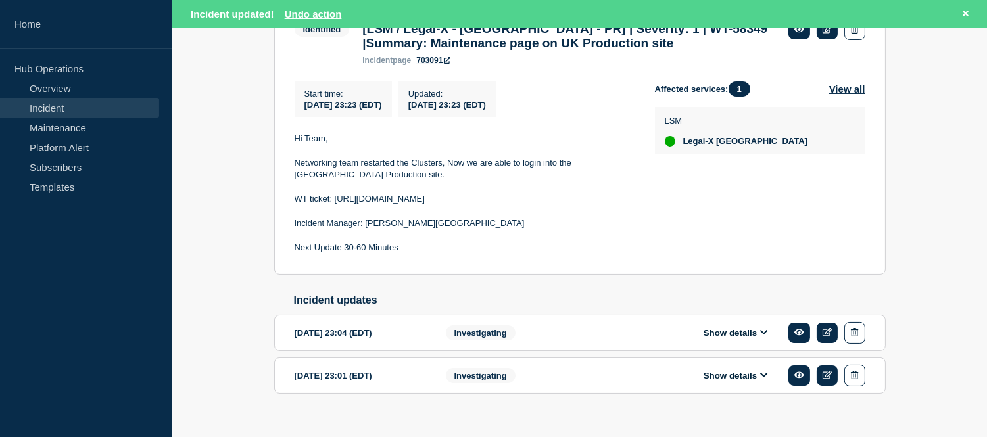
scroll to position [219, 0]
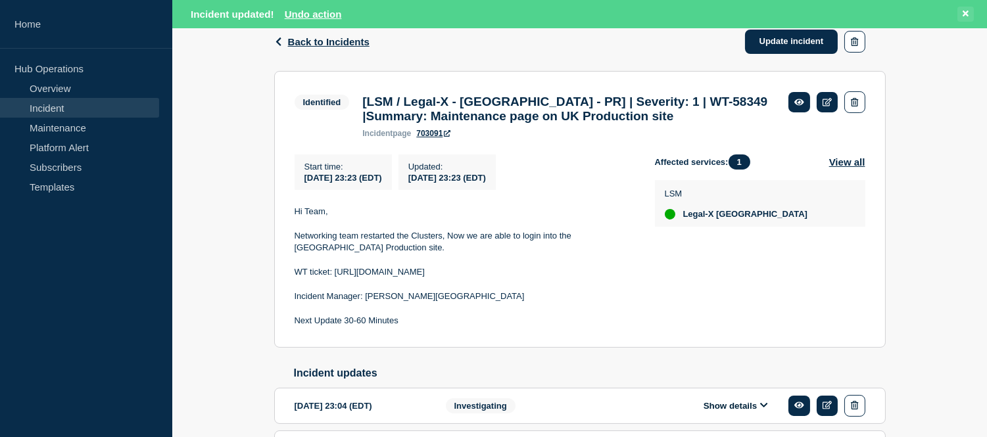
click at [963, 20] on button at bounding box center [966, 14] width 16 height 15
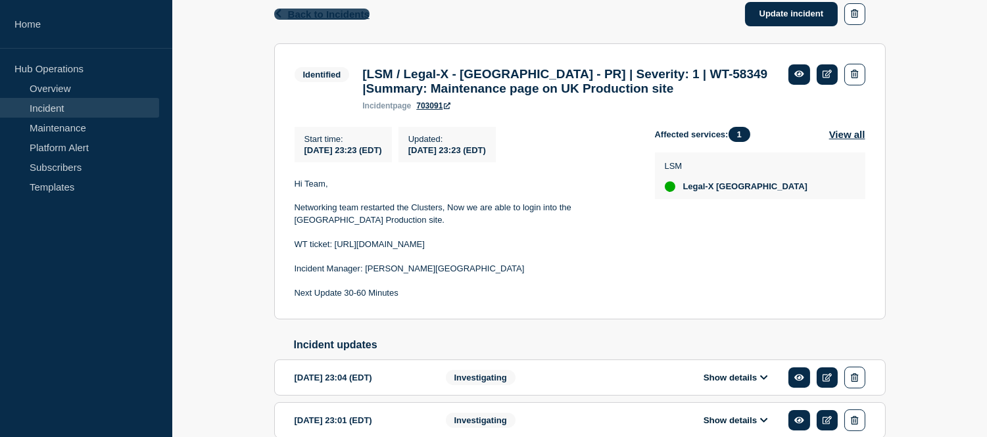
click at [327, 11] on span "Back to Incidents" at bounding box center [329, 14] width 82 height 11
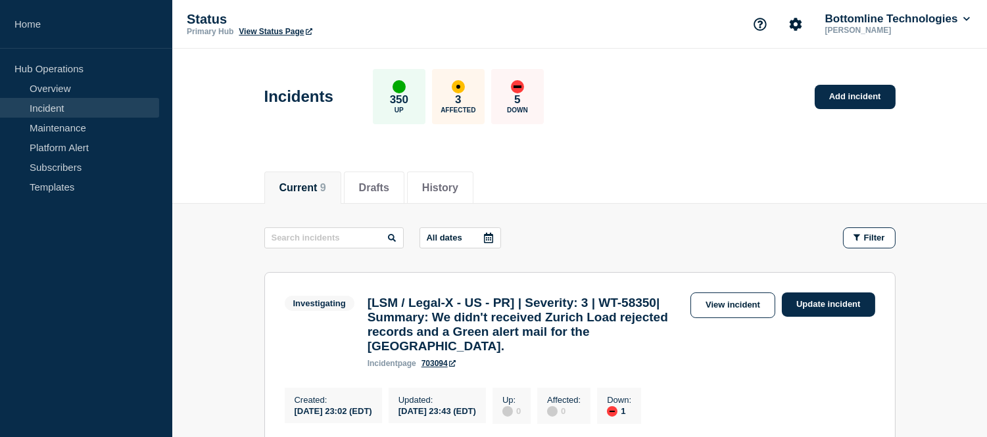
scroll to position [219, 0]
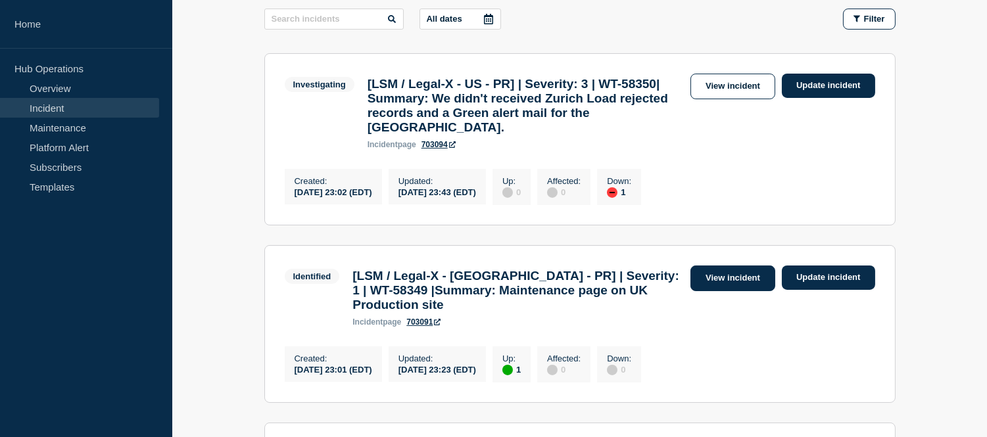
click at [695, 284] on link "View incident" at bounding box center [733, 279] width 85 height 26
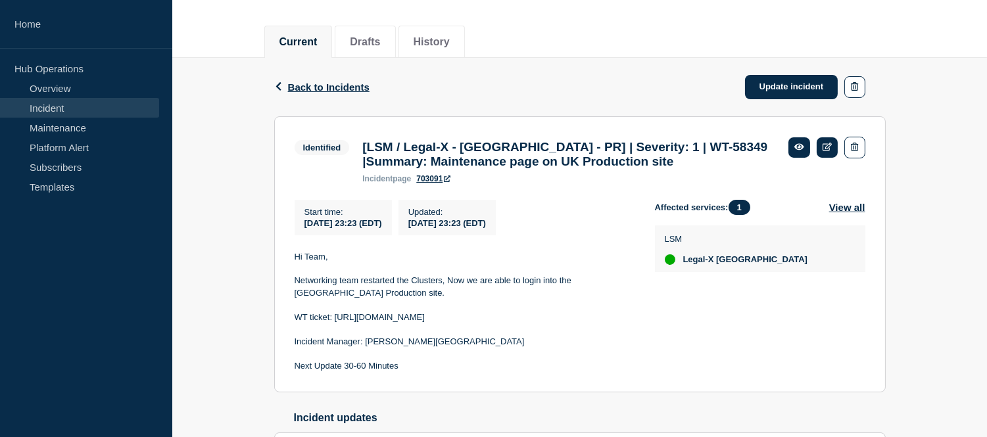
scroll to position [219, 0]
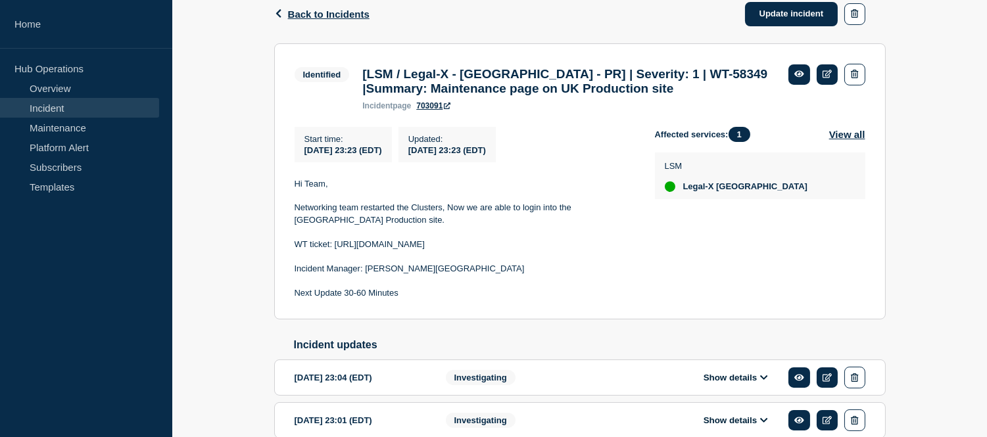
scroll to position [146, 0]
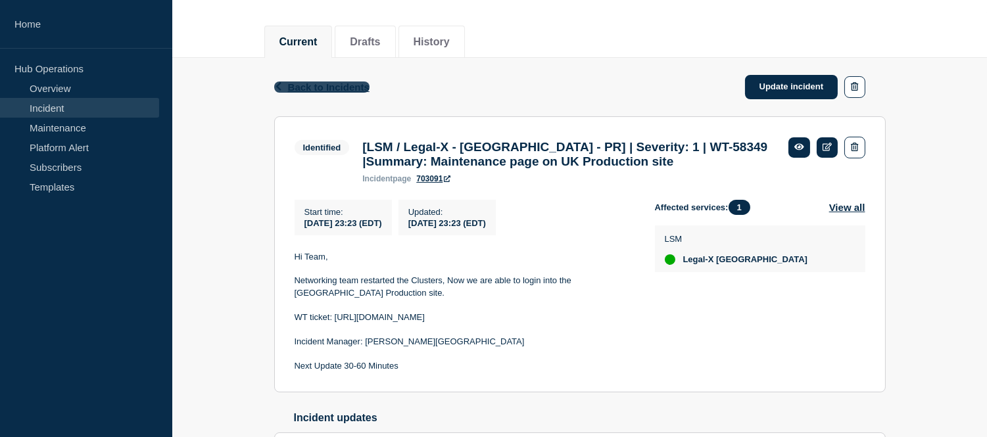
click at [298, 89] on span "Back to Incidents" at bounding box center [329, 87] width 82 height 11
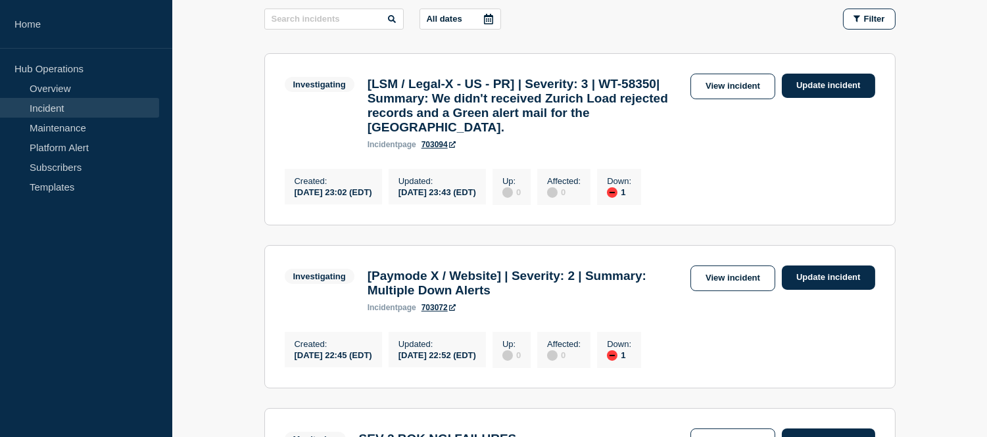
scroll to position [73, 0]
